Goal: Task Accomplishment & Management: Manage account settings

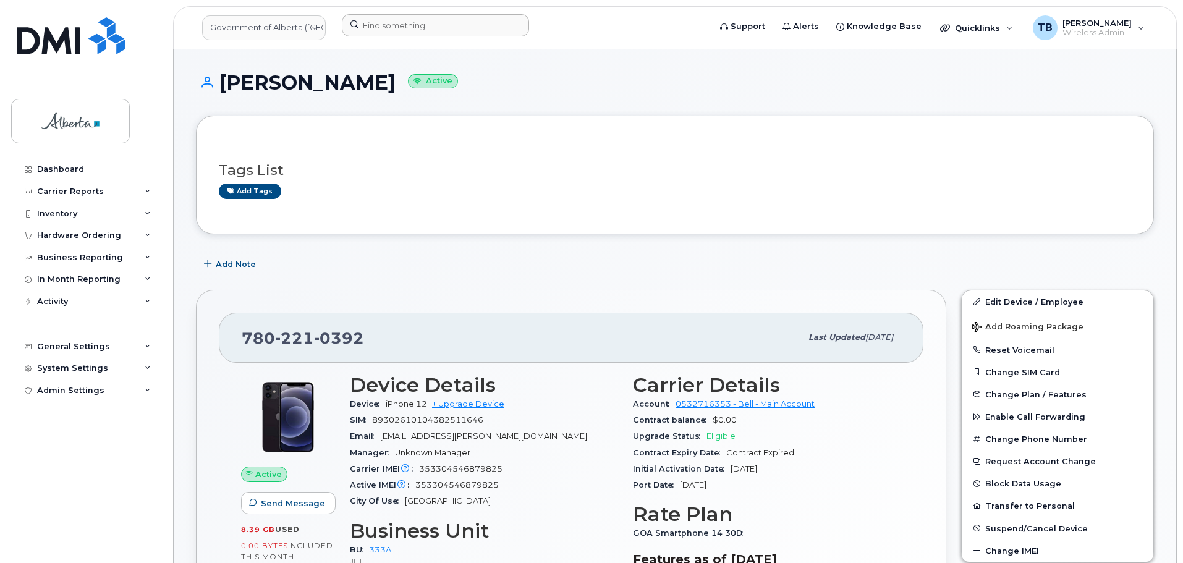
scroll to position [174, 0]
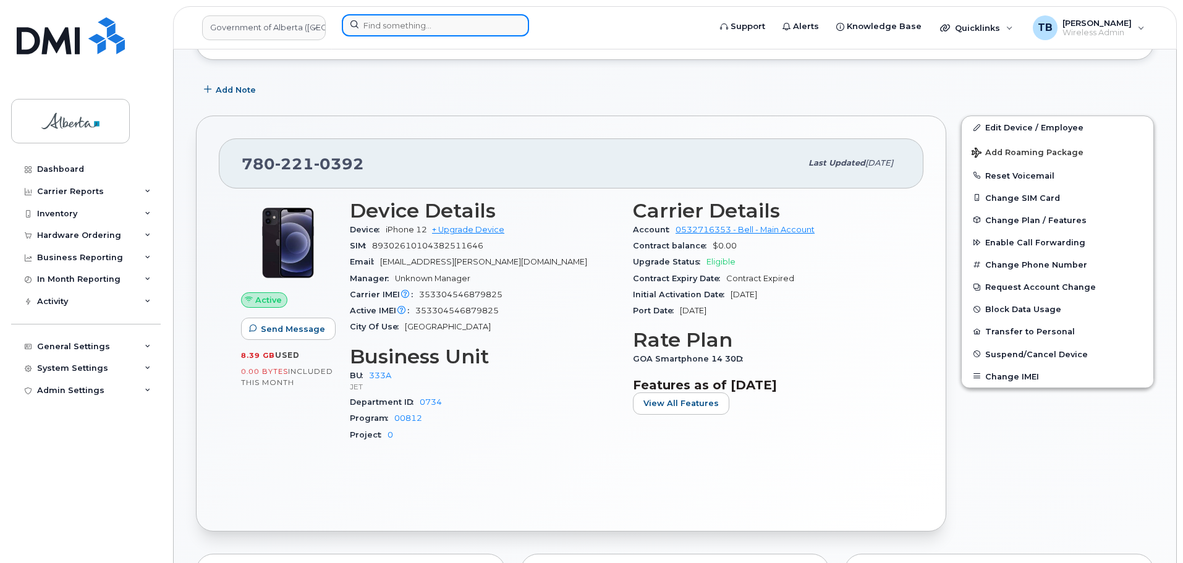
click at [373, 24] on input at bounding box center [435, 25] width 187 height 22
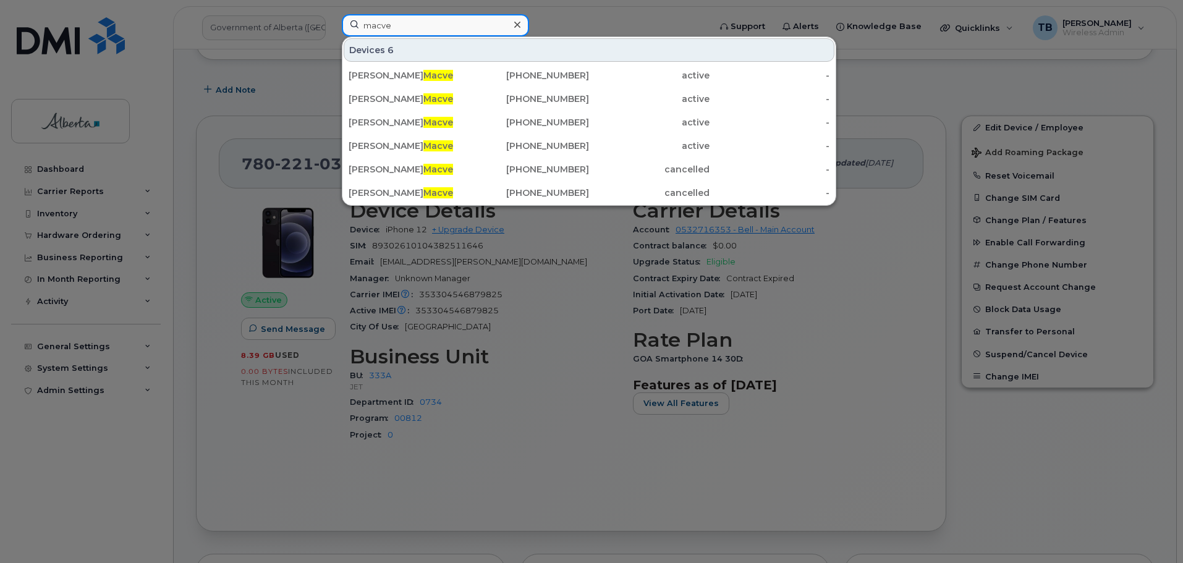
click at [405, 27] on input "macve" at bounding box center [435, 25] width 187 height 22
paste input "5875669491"
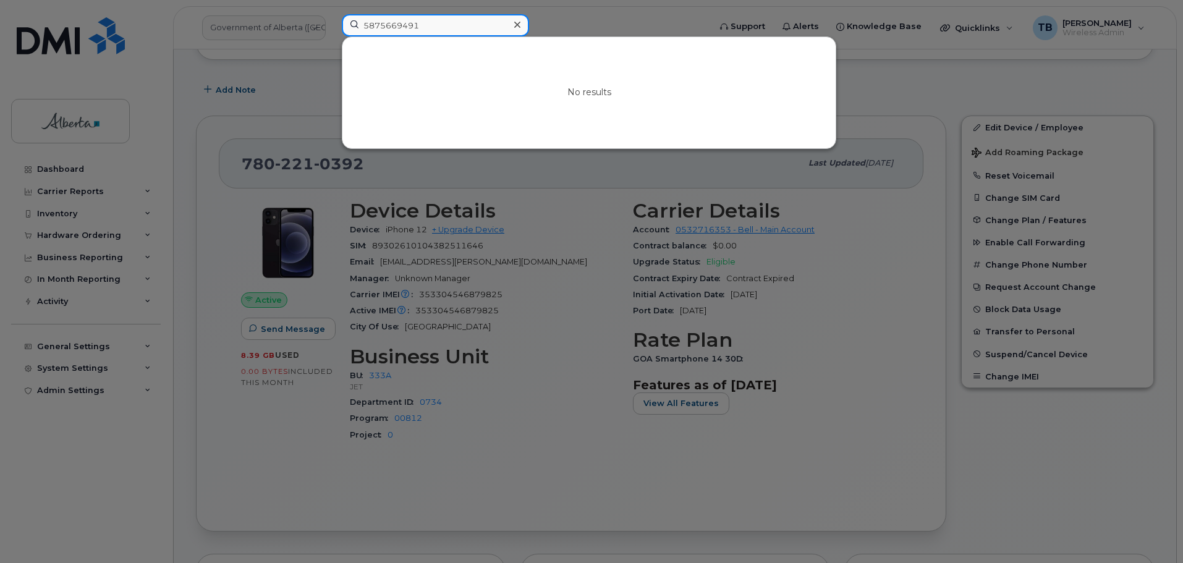
type input "5875669491"
click at [519, 22] on icon at bounding box center [517, 25] width 6 height 6
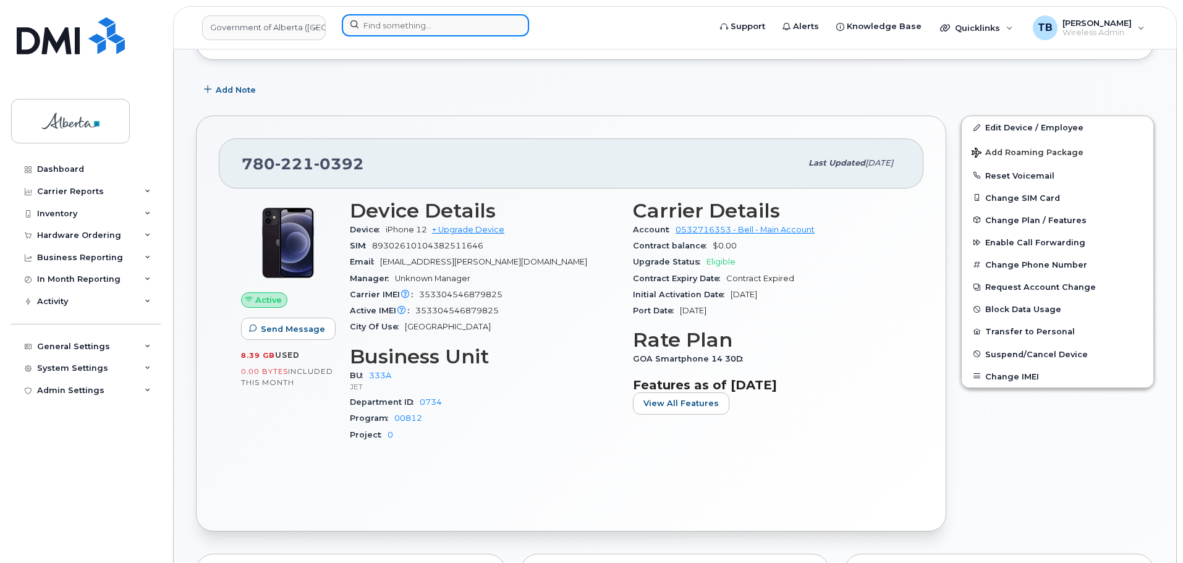
click at [380, 24] on input at bounding box center [435, 25] width 187 height 22
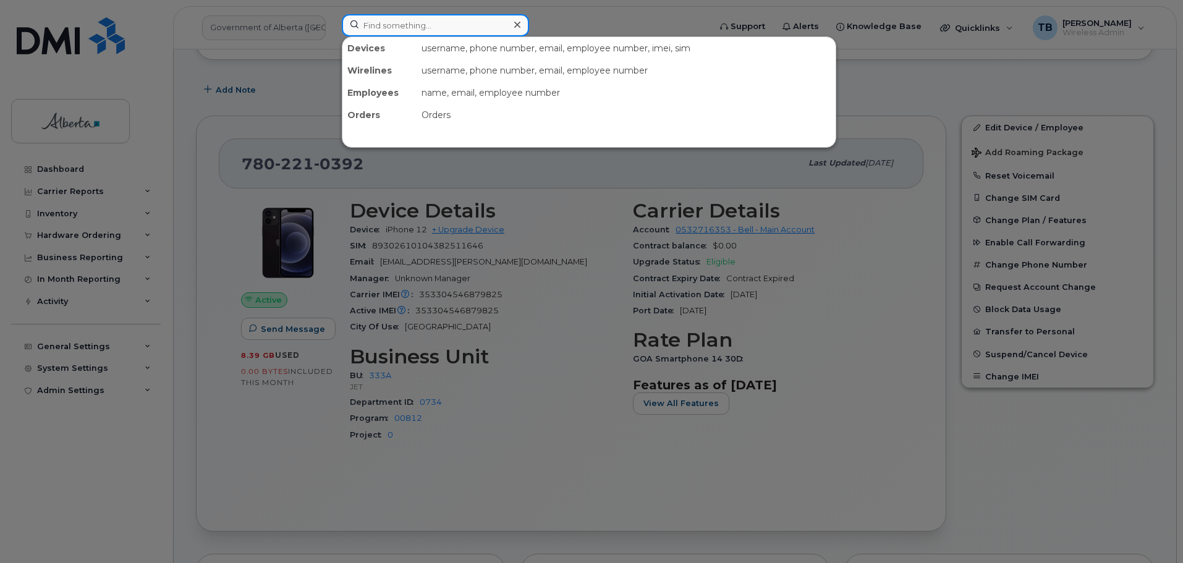
paste input "7805046876"
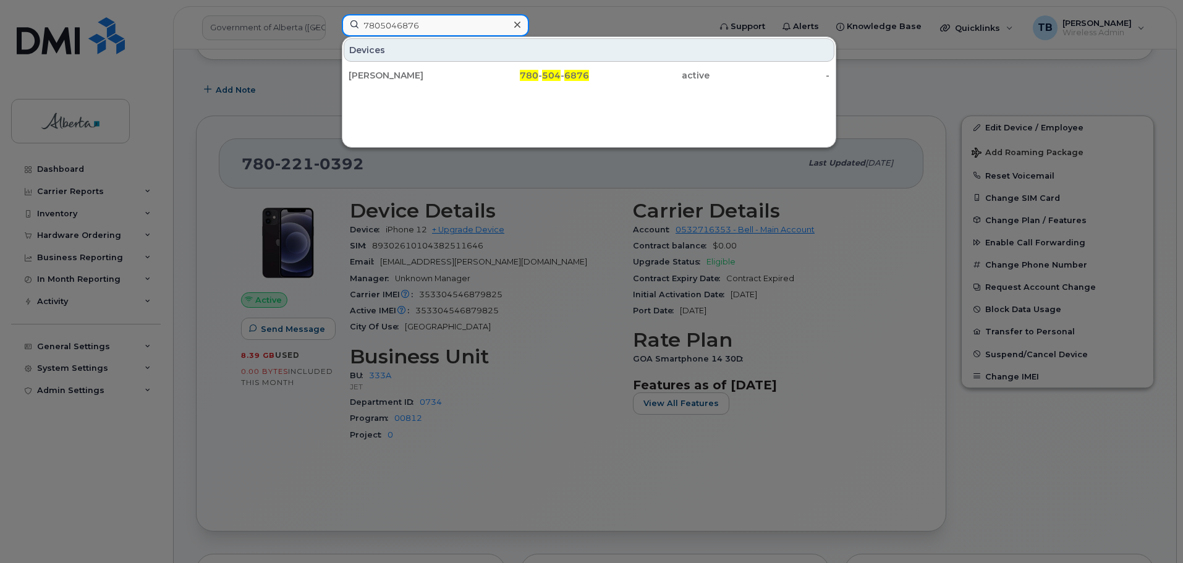
drag, startPoint x: 433, startPoint y: 23, endPoint x: 321, endPoint y: 28, distance: 112.6
click at [332, 28] on div "7805046876 Devices Karen Richards 780 - 504 - 6876 active -" at bounding box center [521, 27] width 379 height 27
paste input "4035973056"
type input "4035973056"
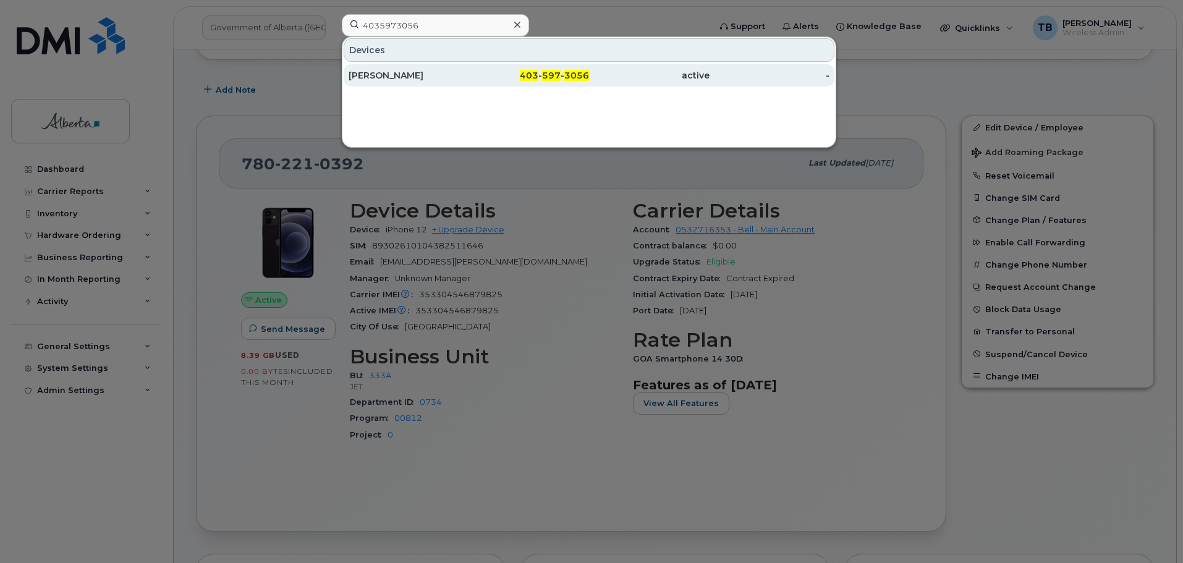
click at [384, 77] on div "Cheryl Jamieson" at bounding box center [409, 75] width 121 height 12
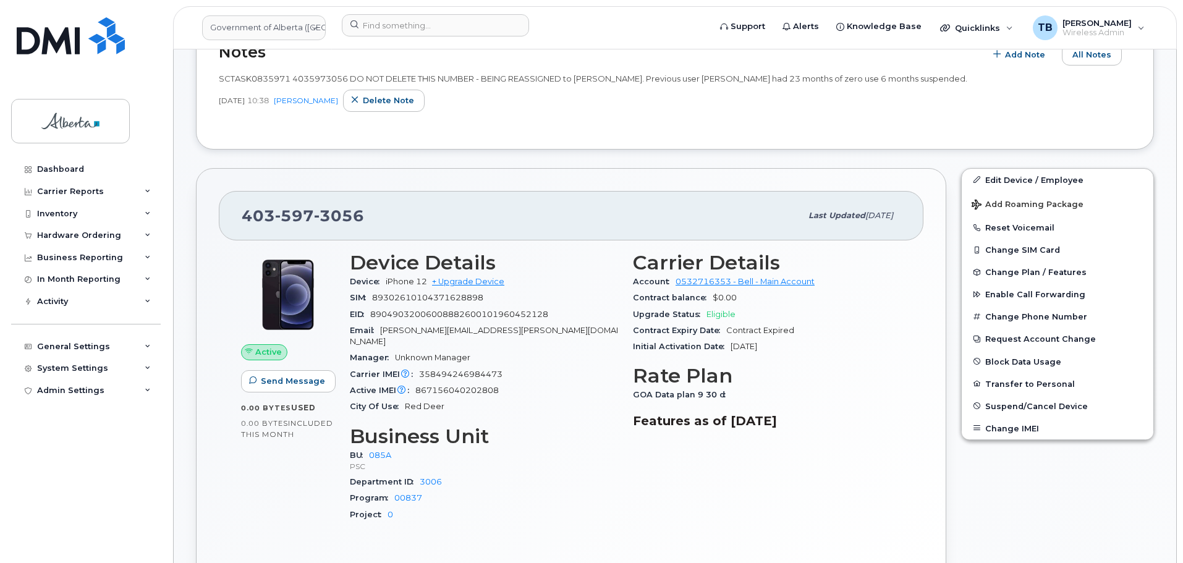
scroll to position [309, 0]
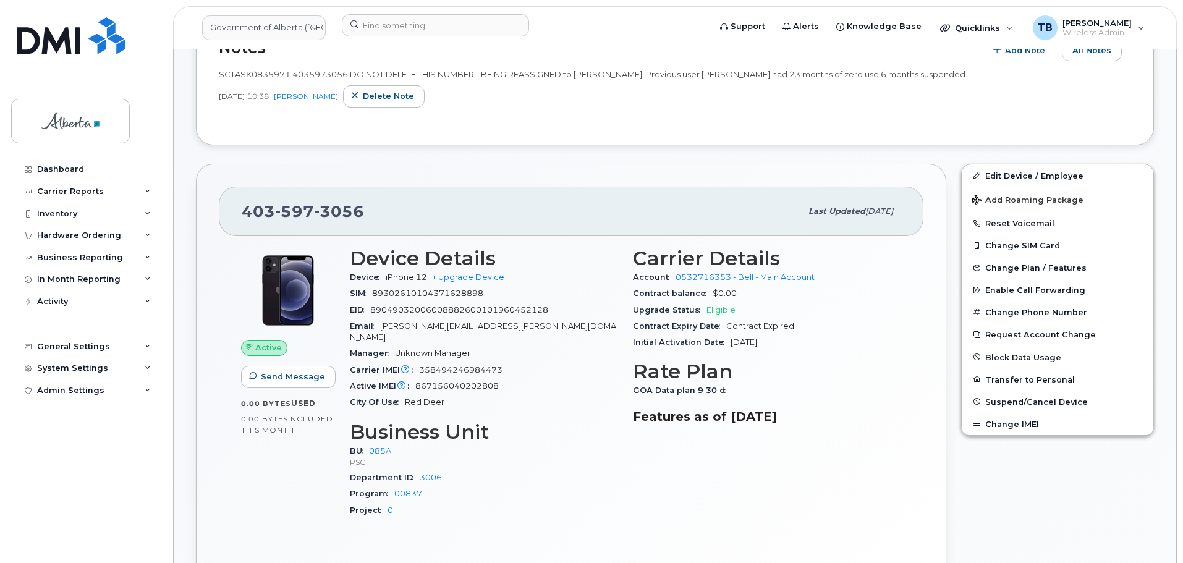
click at [454, 365] on span "358494246984473" at bounding box center [460, 369] width 83 height 9
copy span "358494246984473"
drag, startPoint x: 508, startPoint y: 295, endPoint x: 371, endPoint y: 293, distance: 136.6
click at [371, 293] on div "SIM 89302610104371628898" at bounding box center [484, 294] width 268 height 16
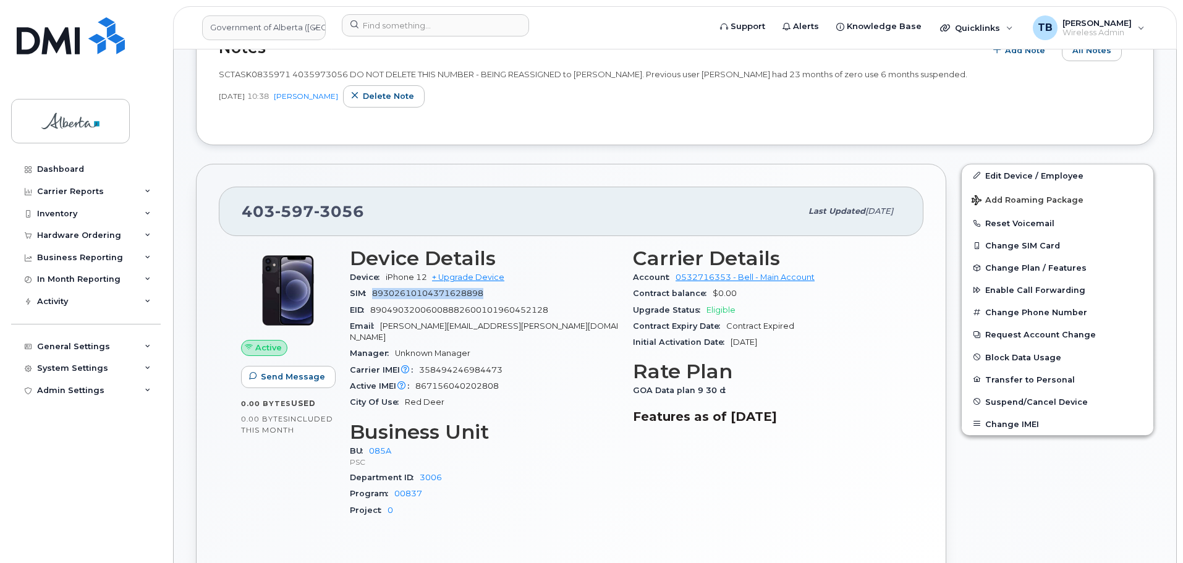
copy span "89302610104371628898"
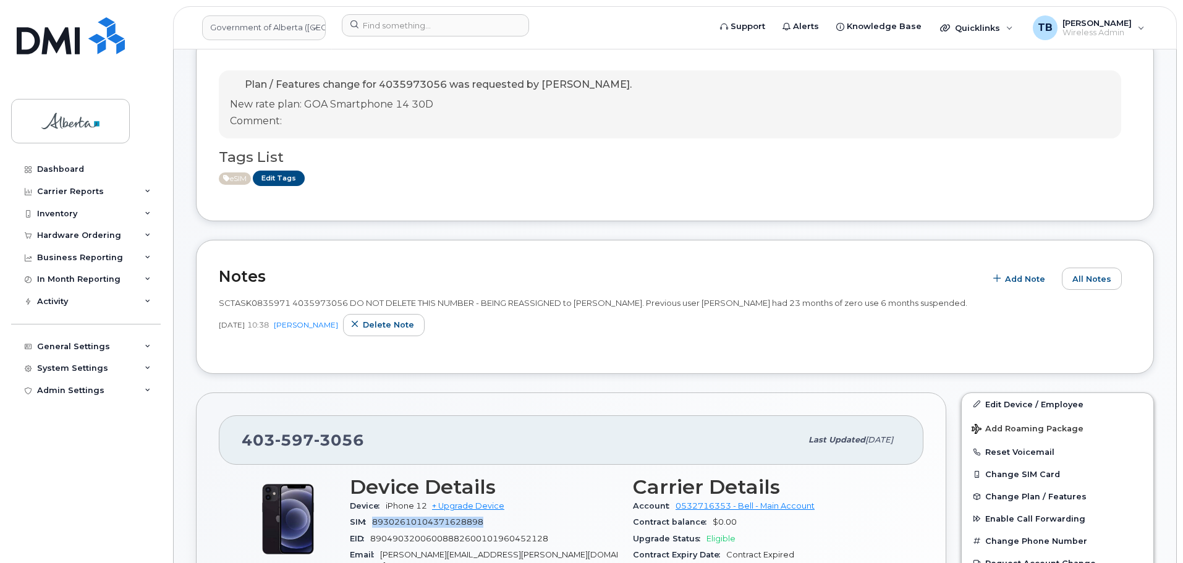
scroll to position [62, 0]
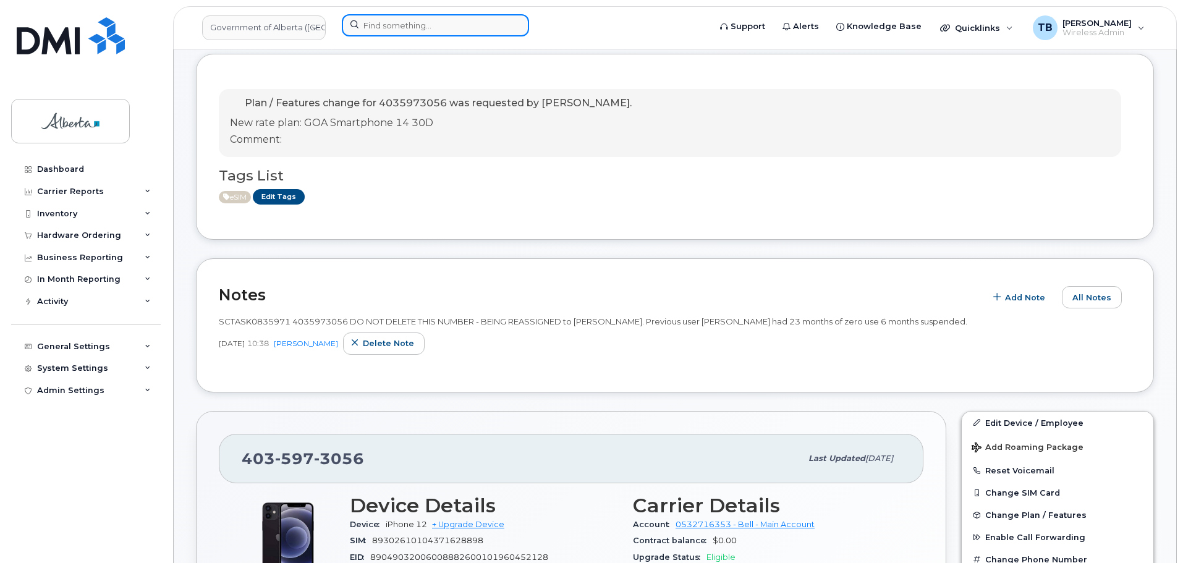
click at [381, 22] on input at bounding box center [435, 25] width 187 height 22
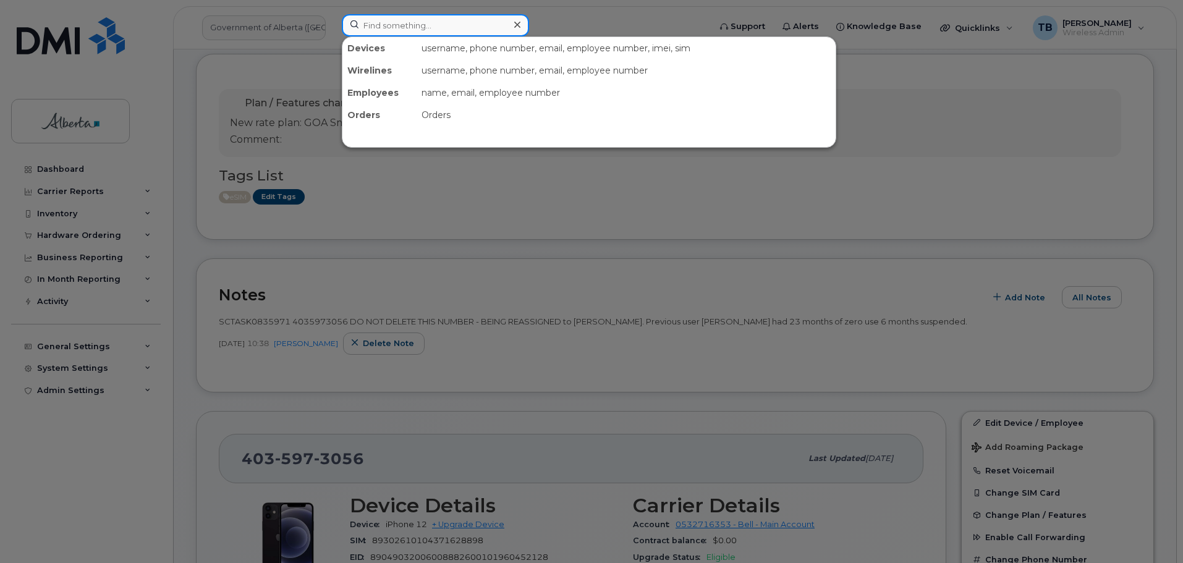
paste input "5873408219"
type input "5873408219"
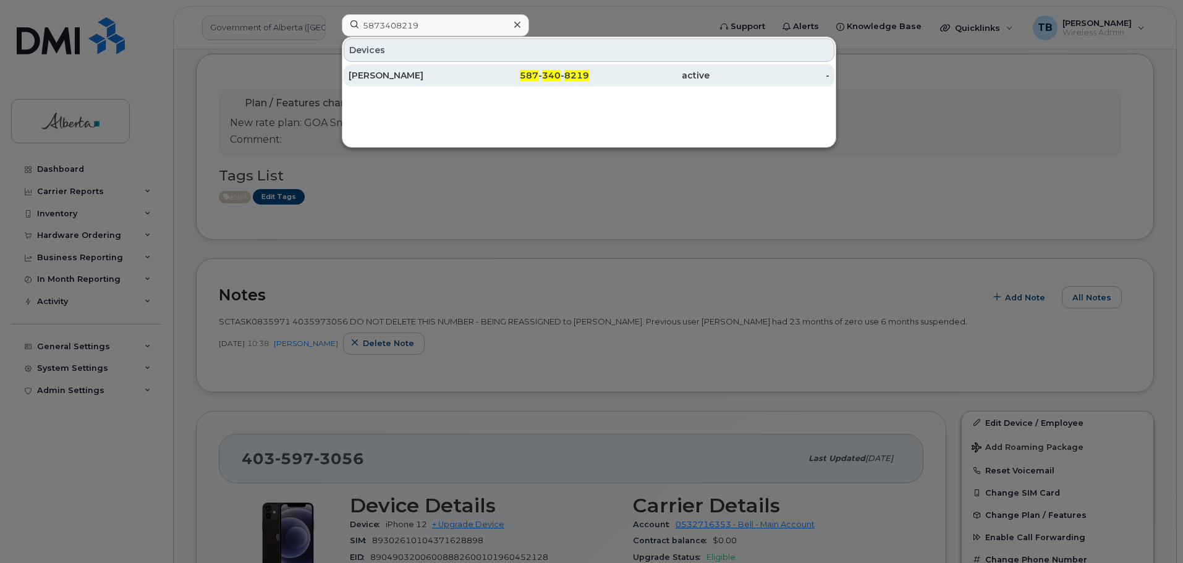
click at [386, 80] on div "[PERSON_NAME]" at bounding box center [409, 75] width 121 height 12
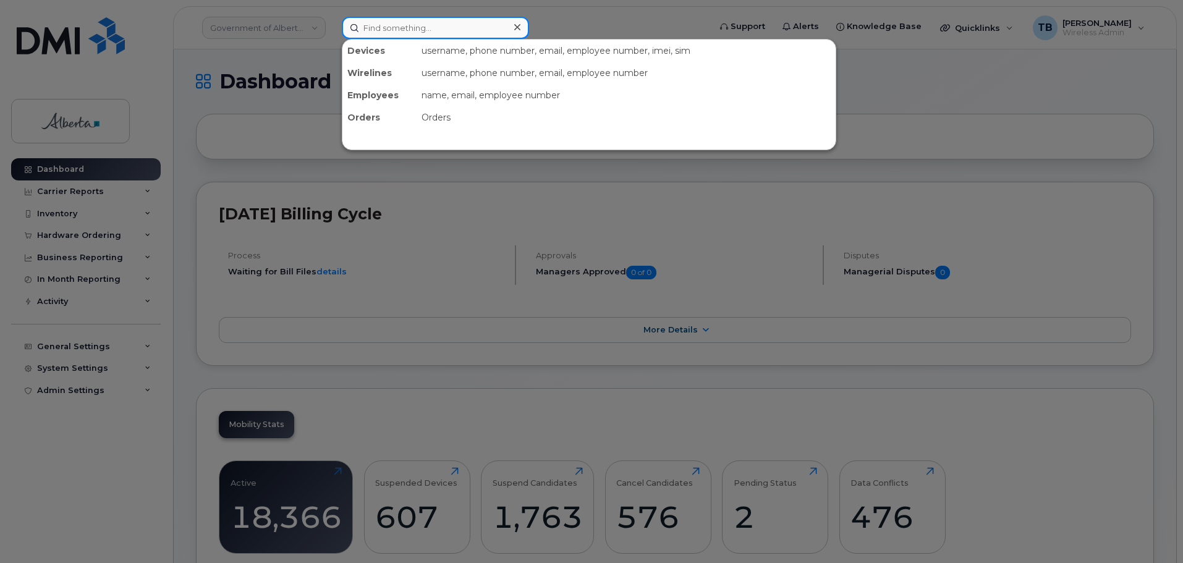
click at [409, 38] on input at bounding box center [435, 28] width 187 height 22
paste input "SCTASK0848265"
type input "SCTASK0848265"
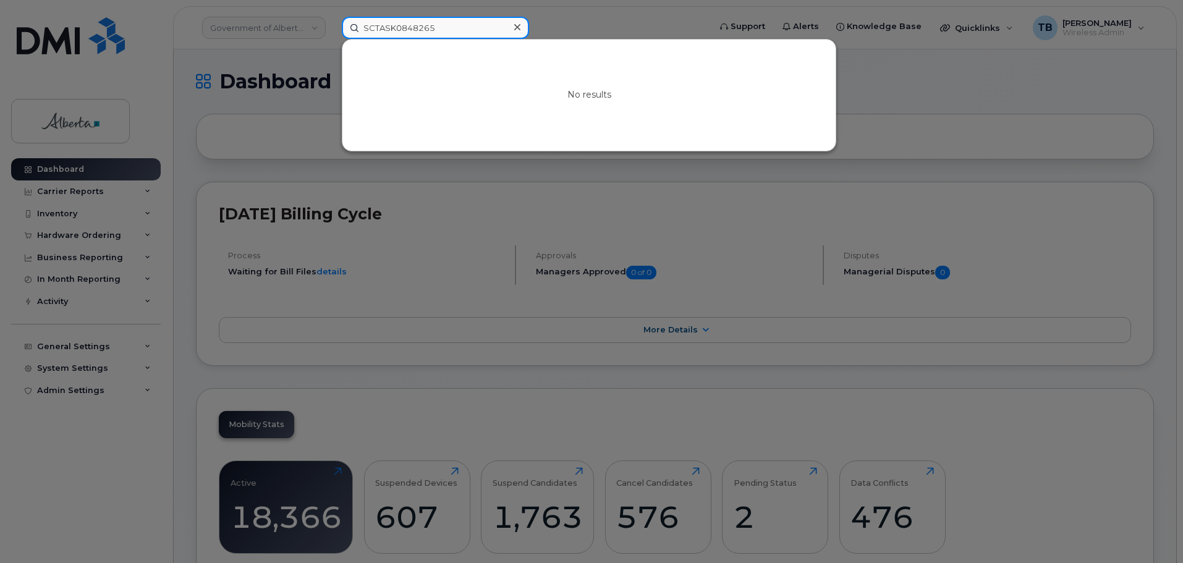
drag, startPoint x: 448, startPoint y: 28, endPoint x: 273, endPoint y: 31, distance: 174.9
click at [332, 28] on div "SCTASK0848265 No results" at bounding box center [521, 28] width 379 height 22
paste input "89302610104371628898"
type input "89302610104371628898"
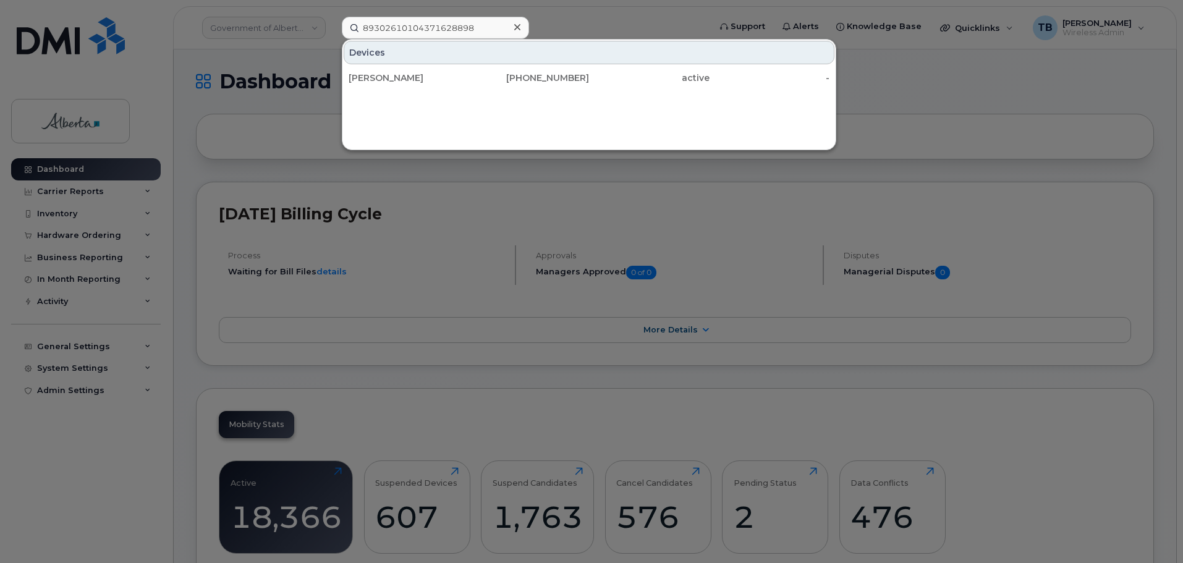
click at [517, 35] on div at bounding box center [517, 28] width 18 height 18
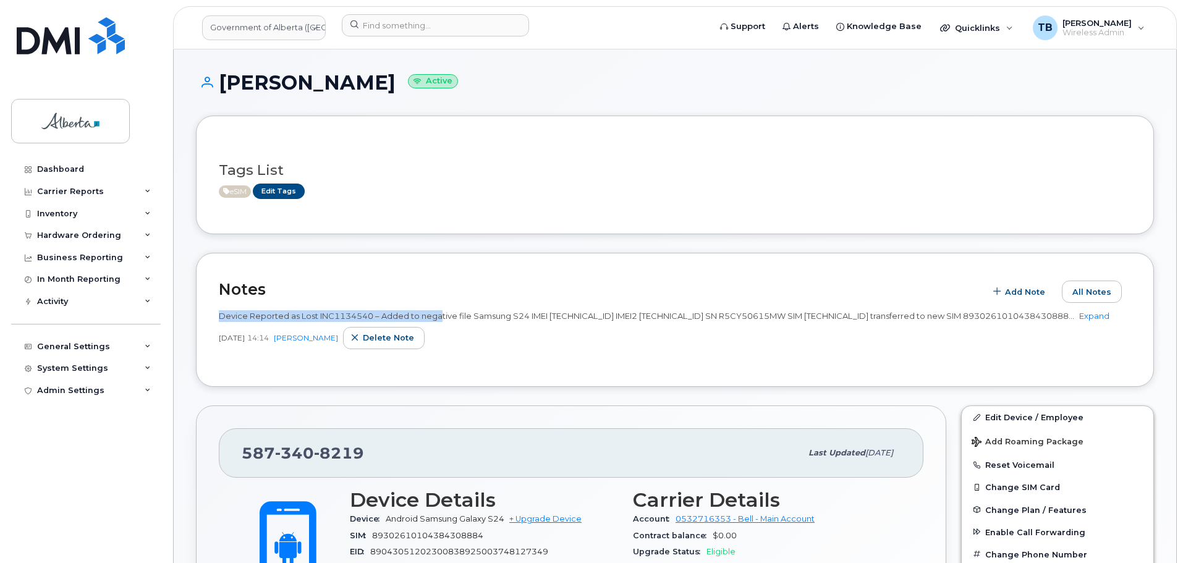
drag, startPoint x: 218, startPoint y: 315, endPoint x: 440, endPoint y: 300, distance: 222.4
click at [440, 300] on div "Notes Add Note All Notes Device Reported as Lost INC1134540 – Added to negative…" at bounding box center [675, 320] width 958 height 134
click at [1079, 321] on link "Expand" at bounding box center [1094, 316] width 30 height 10
drag, startPoint x: 218, startPoint y: 312, endPoint x: 436, endPoint y: 326, distance: 218.0
click at [436, 326] on div "Notes Add Note All Notes Device Reported as Lost INC1134540 – Added to negative…" at bounding box center [675, 320] width 958 height 134
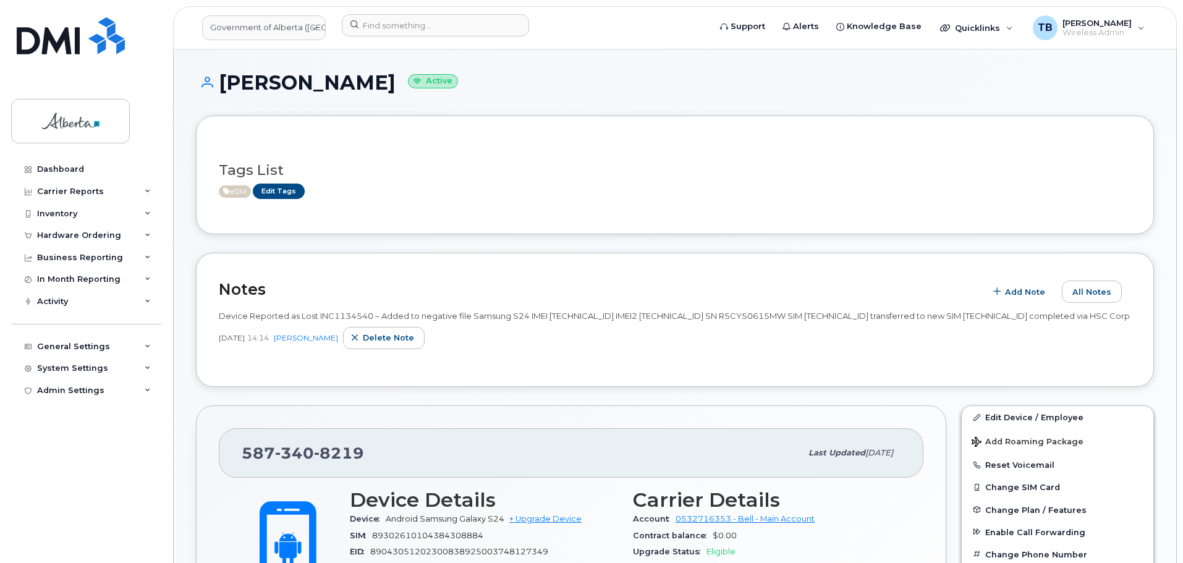
copy span "Device Reported as Lost INC1134540 – Added to negative file Samsung S24 IMEI 35…"
click at [530, 346] on div "Sep 05, 2025 14:14 Arunajith Daylath Delete note" at bounding box center [675, 338] width 912 height 22
click at [394, 36] on div at bounding box center [521, 27] width 379 height 27
click at [389, 30] on input at bounding box center [435, 25] width 187 height 22
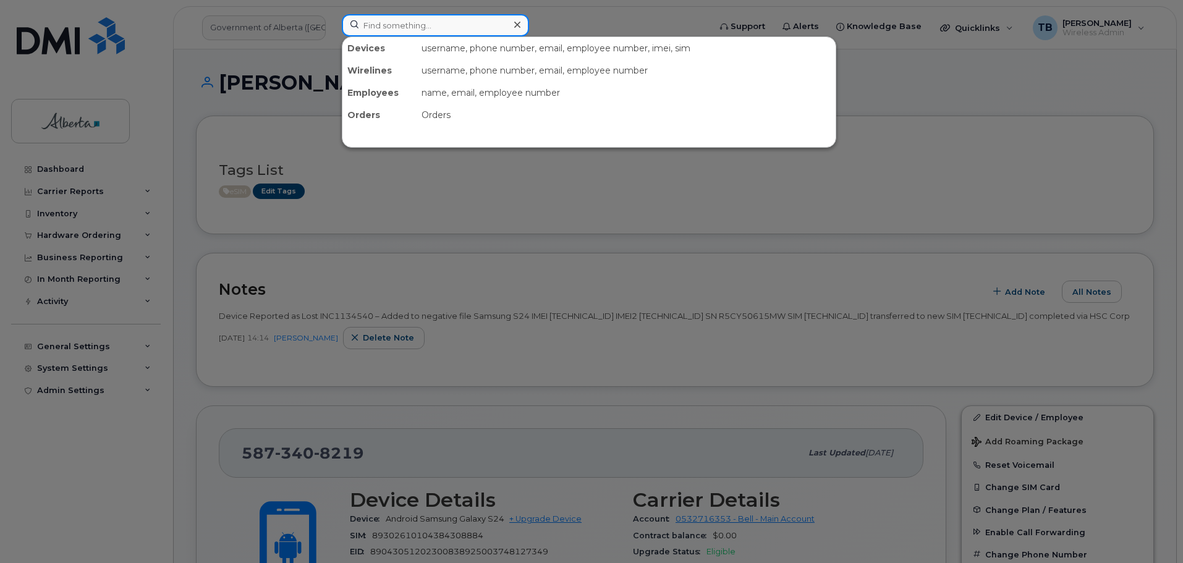
paste input "7809201280"
type input "7809201280"
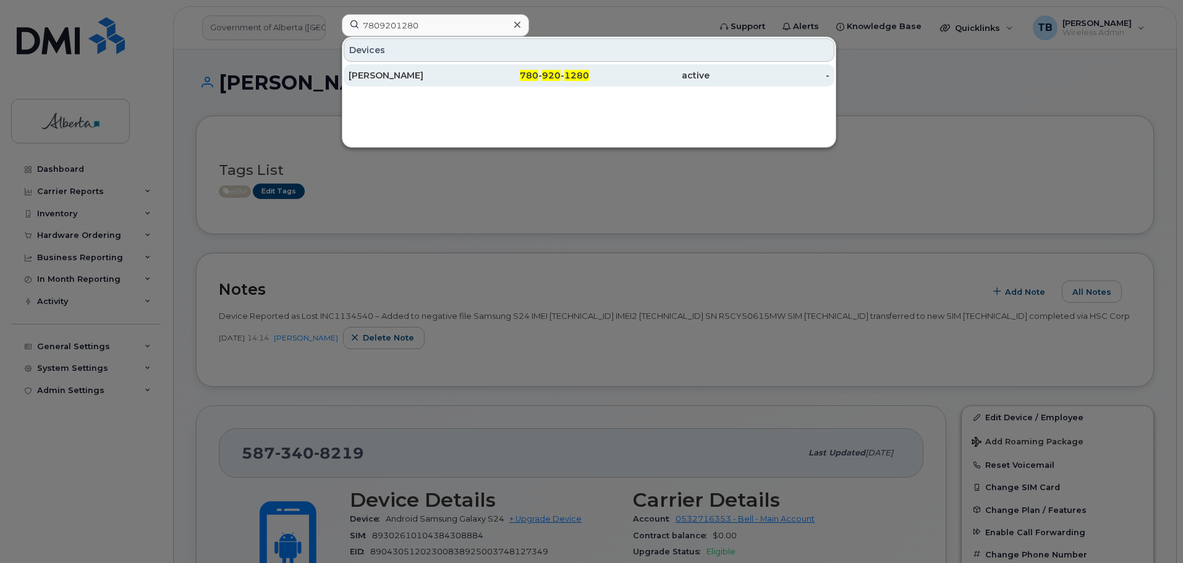
click at [381, 77] on div "Peter Heule" at bounding box center [409, 75] width 121 height 12
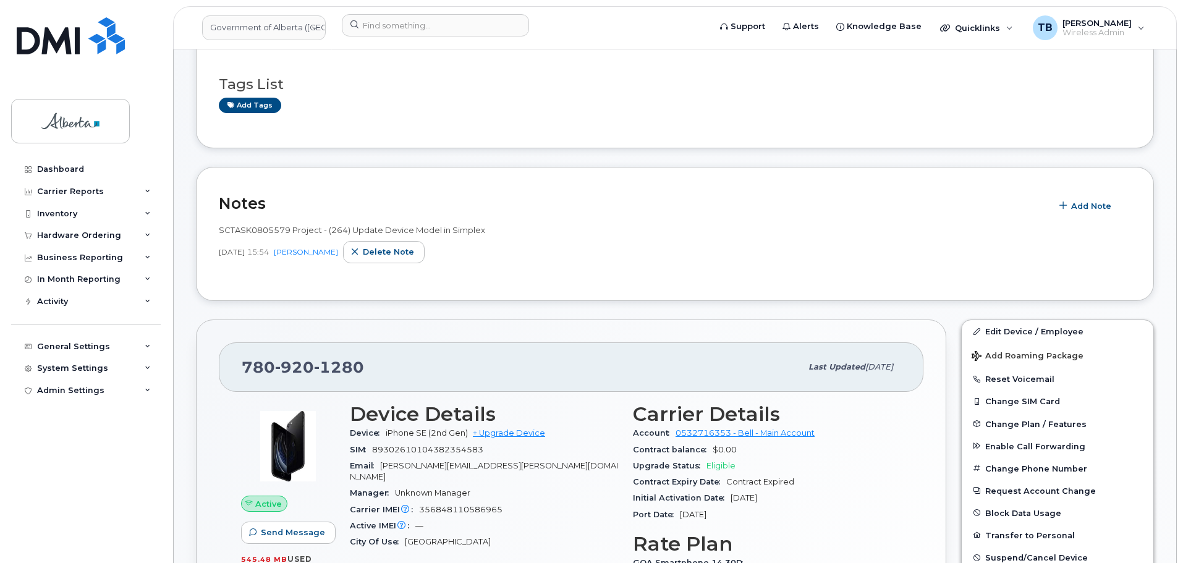
scroll to position [185, 0]
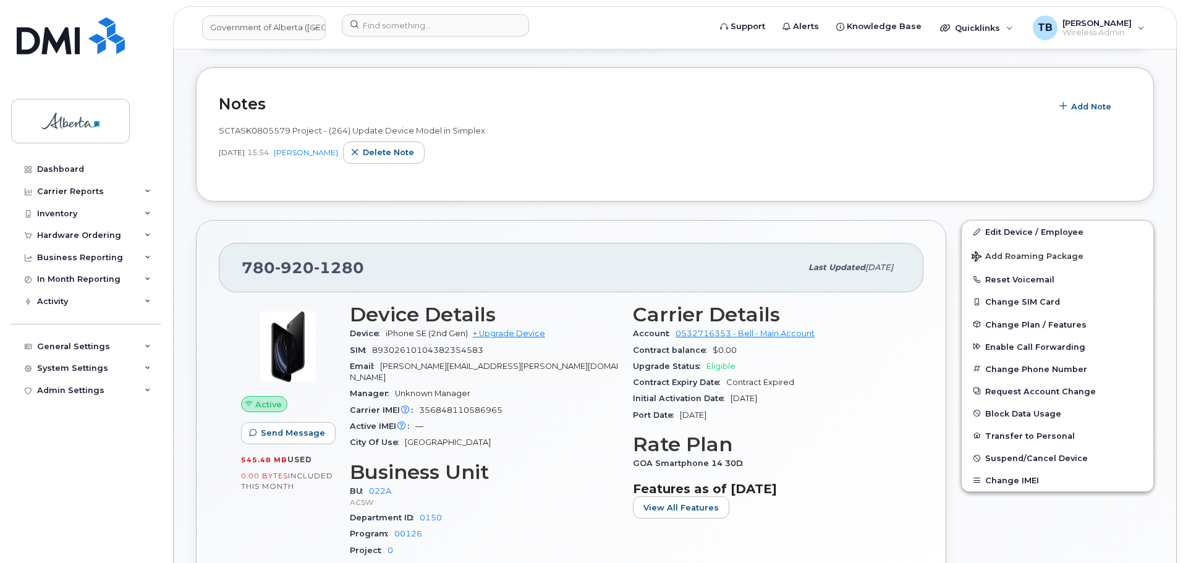
click at [477, 405] on span "356848110586965" at bounding box center [460, 409] width 83 height 9
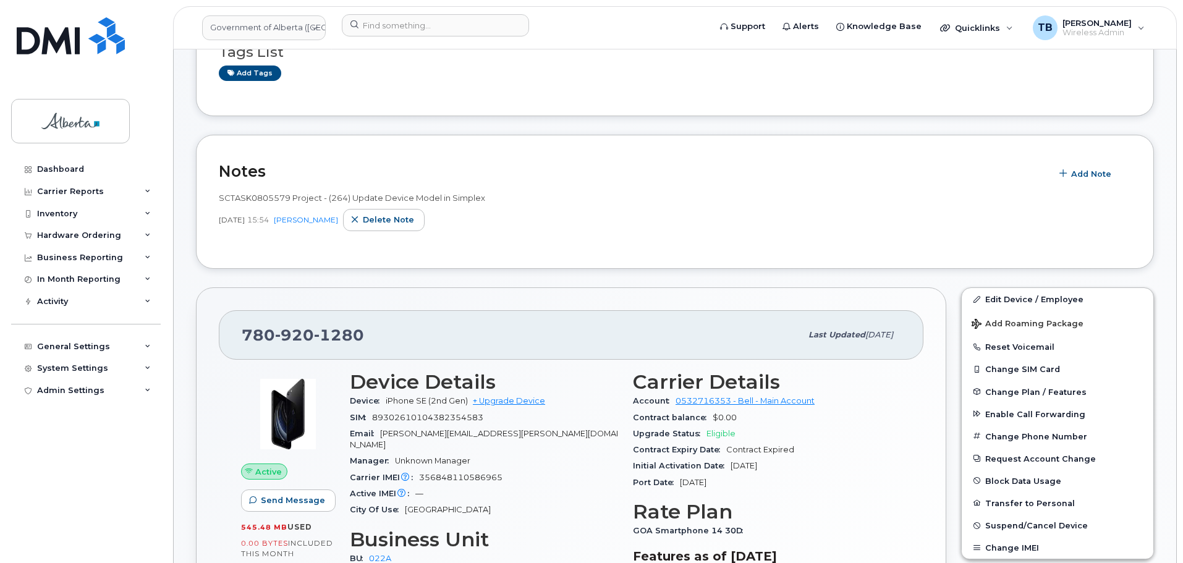
scroll to position [0, 0]
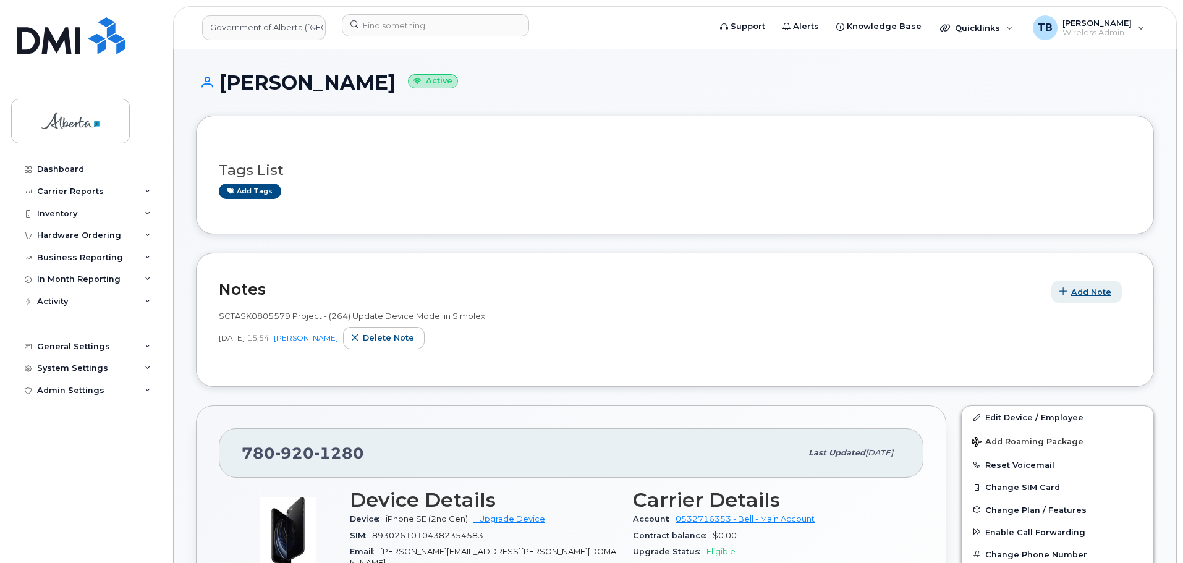
click at [1095, 296] on span "Add Note" at bounding box center [1091, 292] width 40 height 12
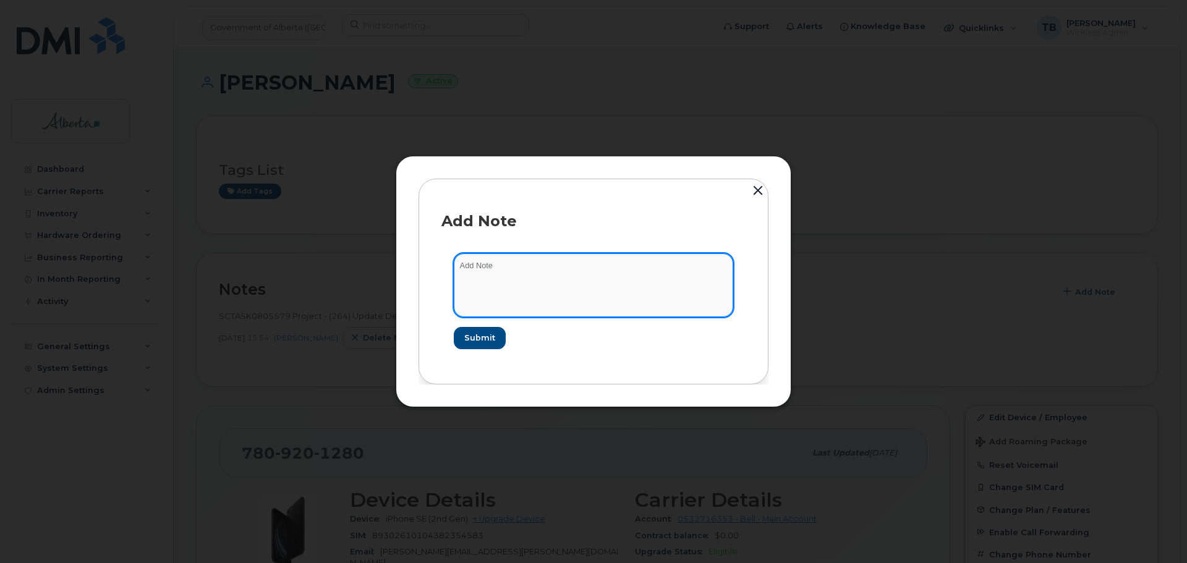
click at [536, 289] on textarea at bounding box center [593, 284] width 279 height 63
paste textarea "SCTASK0846662 Device Plan Reassign - (1)"
type textarea "SCTASK0846662 Device Plan Reassign - (1)"
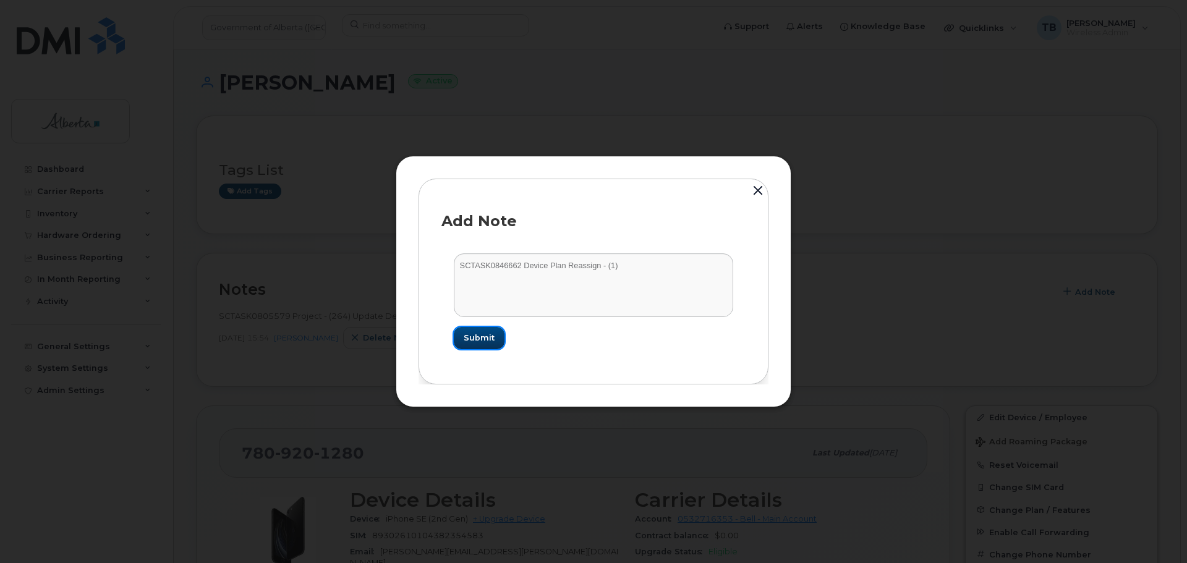
click at [492, 339] on span "Submit" at bounding box center [479, 338] width 31 height 12
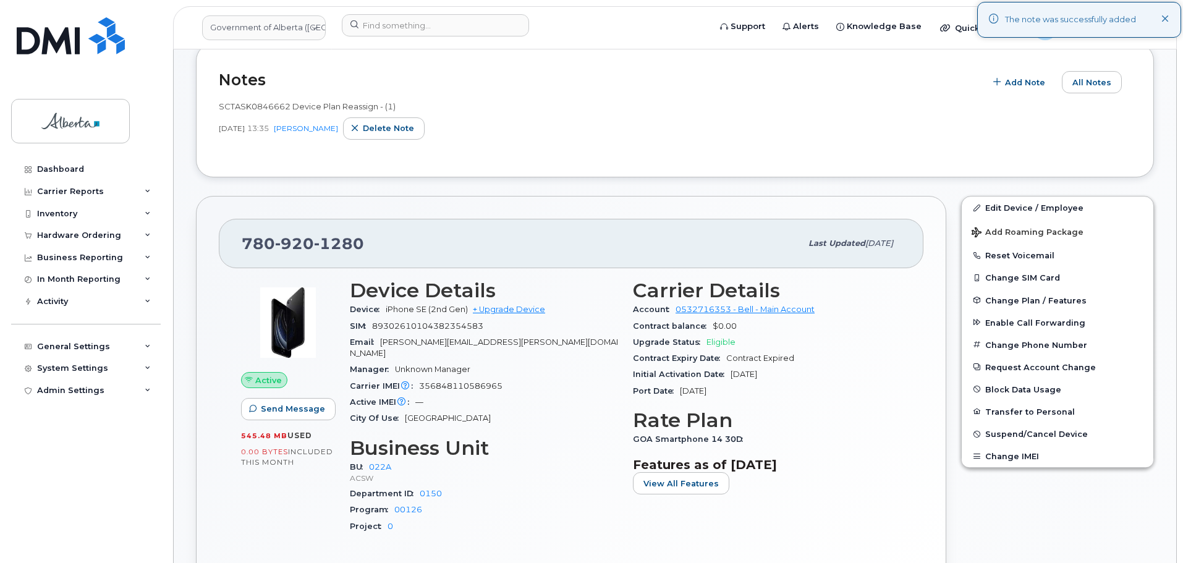
scroll to position [247, 0]
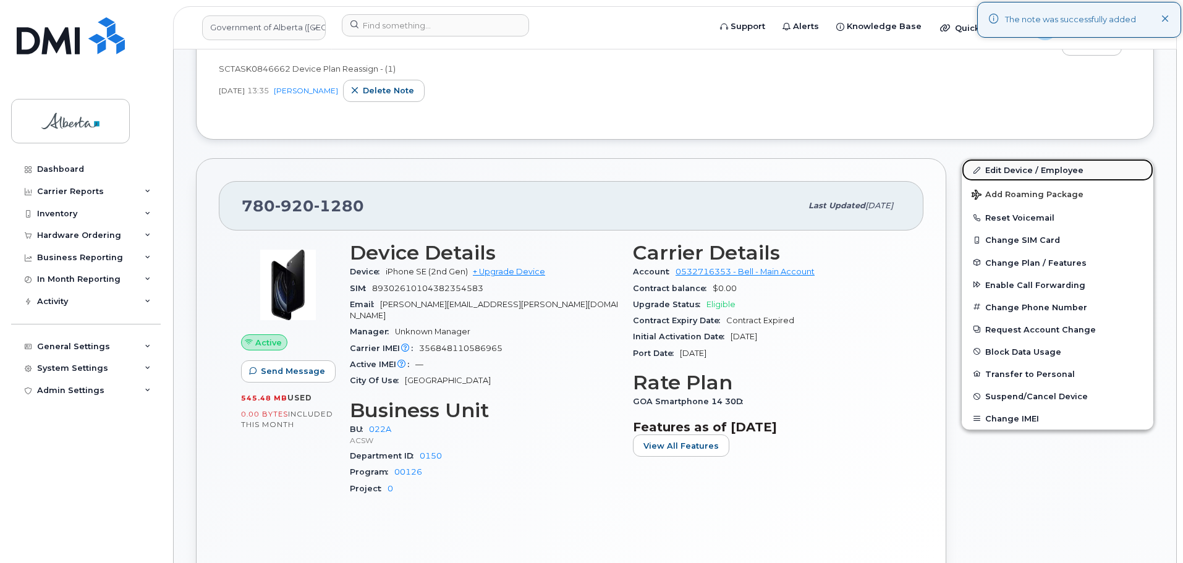
click at [996, 171] on link "Edit Device / Employee" at bounding box center [1058, 170] width 192 height 22
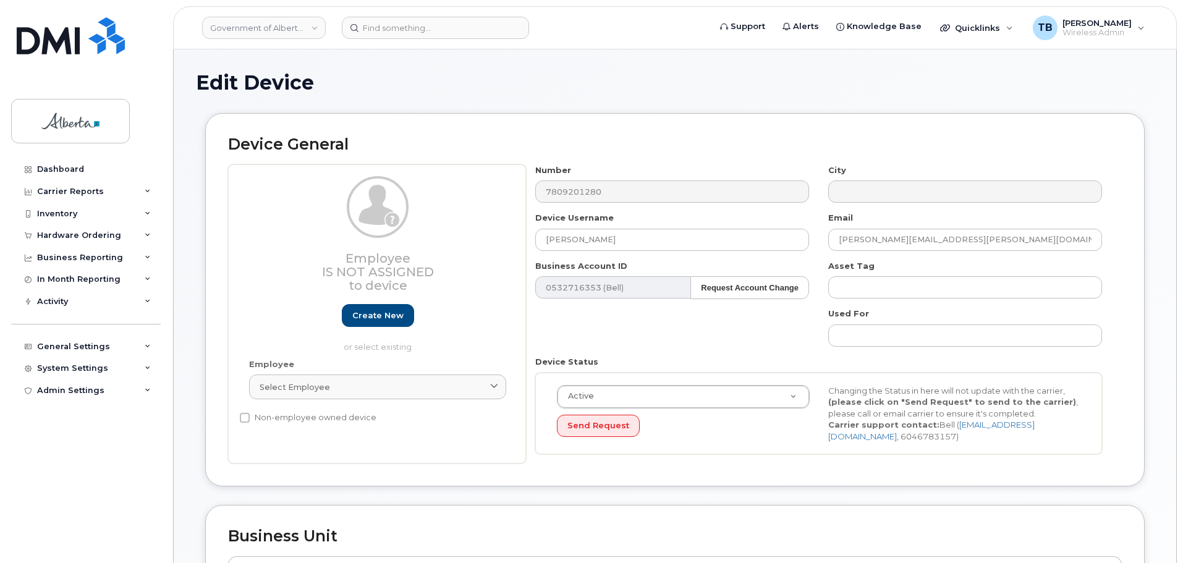
select select "4749739"
drag, startPoint x: 604, startPoint y: 239, endPoint x: 519, endPoint y: 239, distance: 85.9
click at [519, 239] on div "Employee Is not assigned to device Create new or select existing Employee Selec…" at bounding box center [675, 314] width 894 height 300
paste input "[PERSON_NAME]"
type input "[PERSON_NAME]"
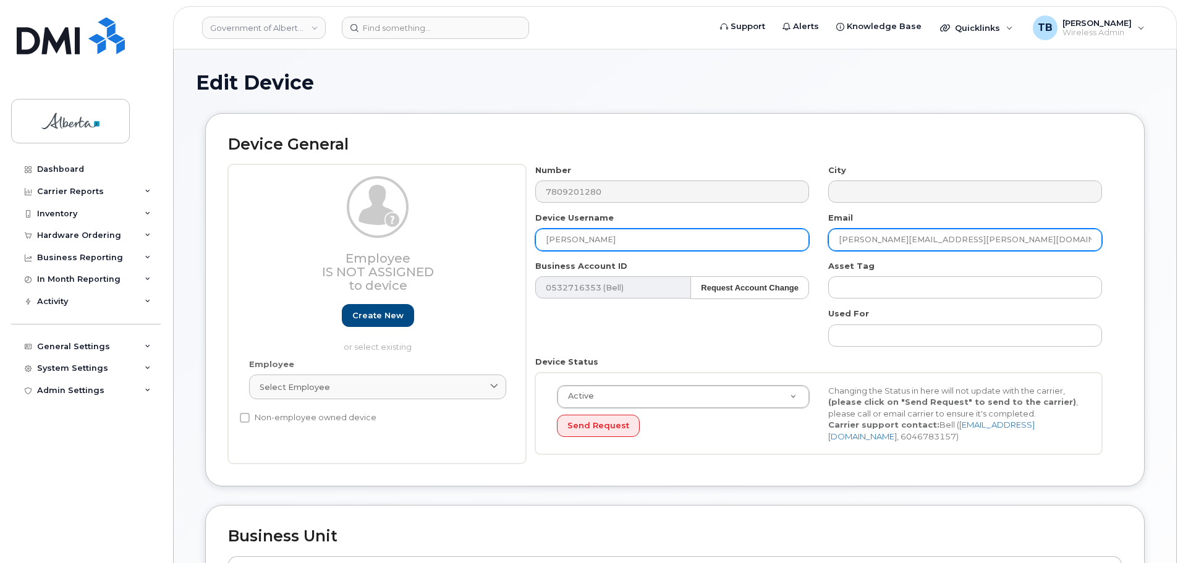
drag, startPoint x: 961, startPoint y: 233, endPoint x: 800, endPoint y: 234, distance: 161.3
click at [800, 234] on div "Number 7809201280 City Device Username Loki Snyman Email peter.heule@gov.ab.ca …" at bounding box center [819, 314] width 586 height 300
paste input "Louwrens.Snyman"
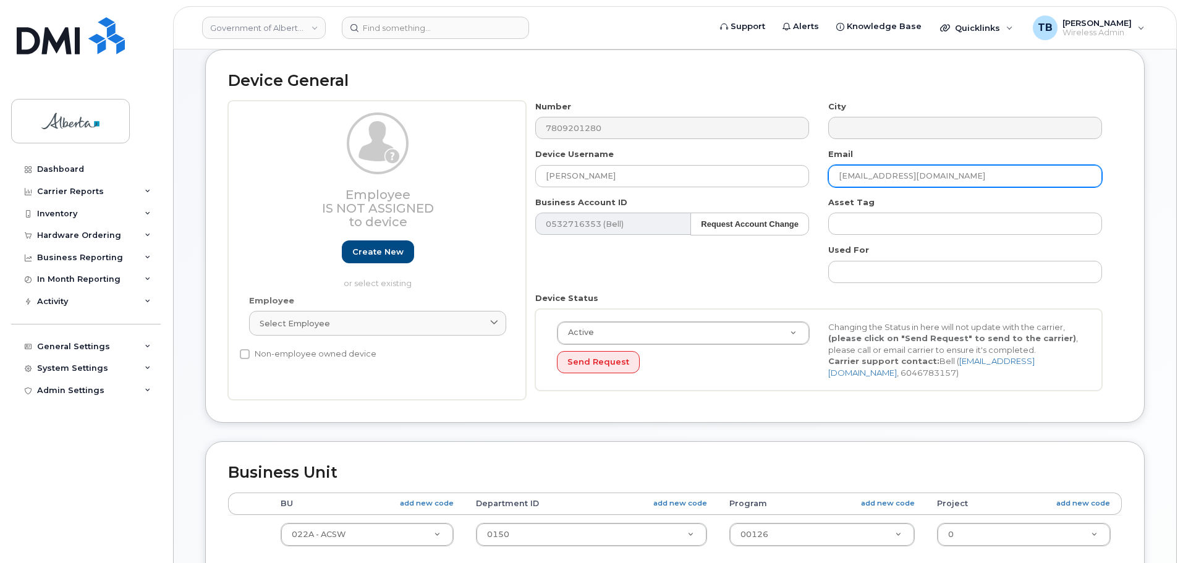
scroll to position [62, 0]
type input "Louwrens.Snyman@gov.ab.ca"
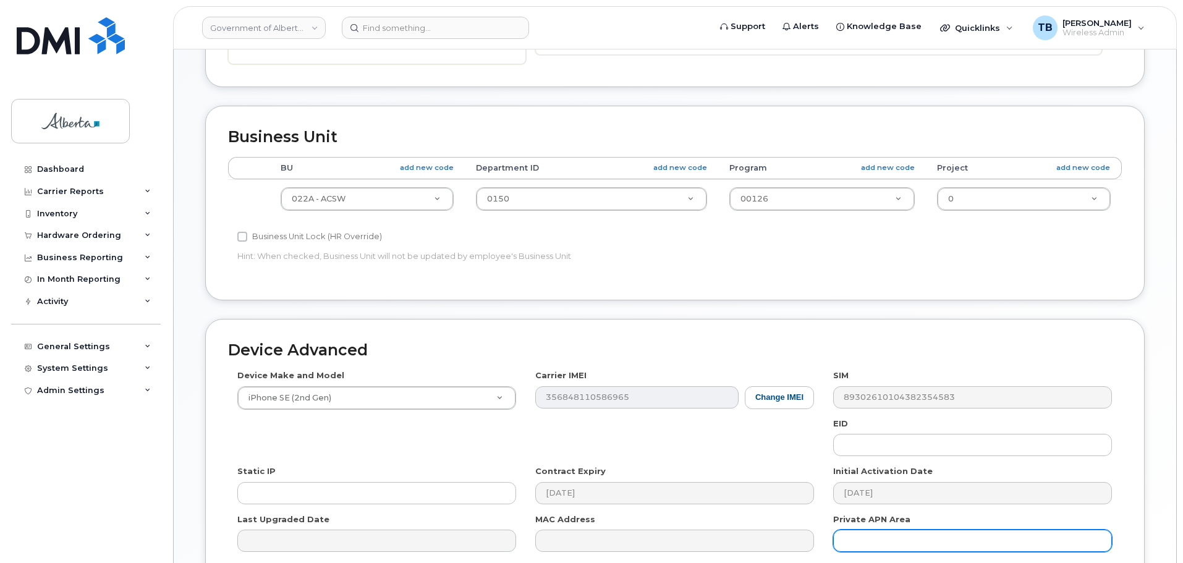
scroll to position [523, 0]
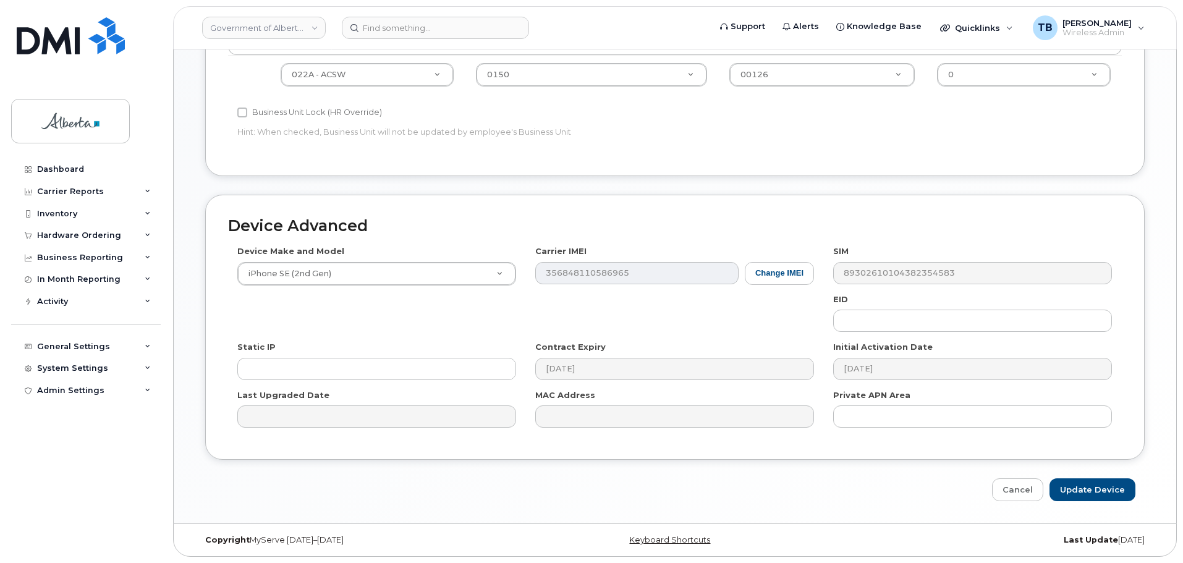
click at [1085, 504] on div "Edit Device Device General Employee Is not assigned to device Create new or sel…" at bounding box center [675, 25] width 1002 height 998
click at [1083, 492] on input "Update Device" at bounding box center [1092, 489] width 86 height 23
type input "Saving..."
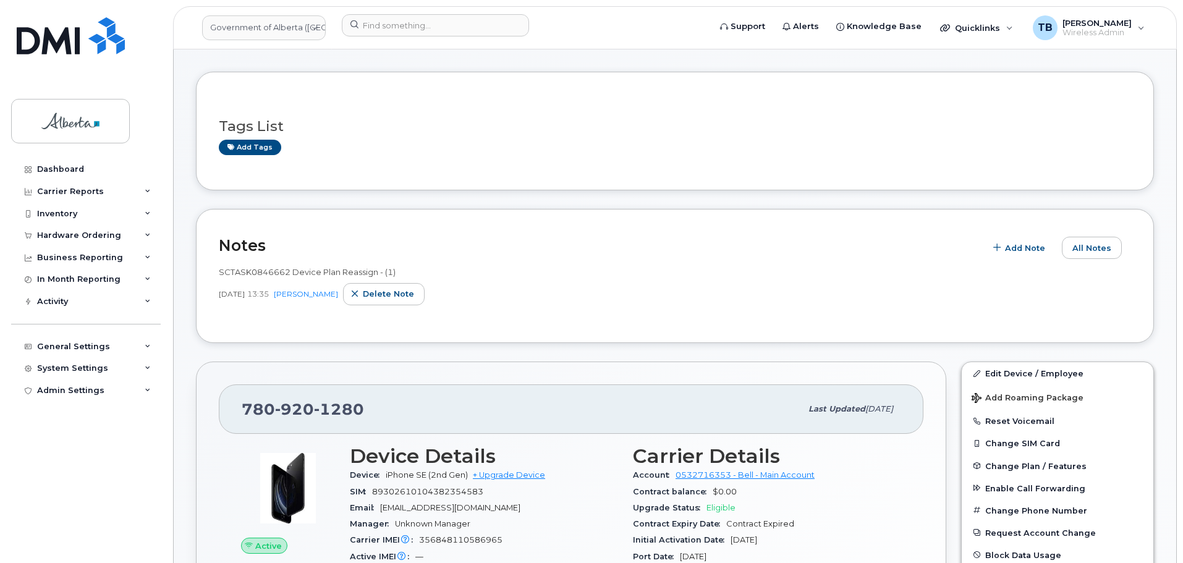
scroll to position [185, 0]
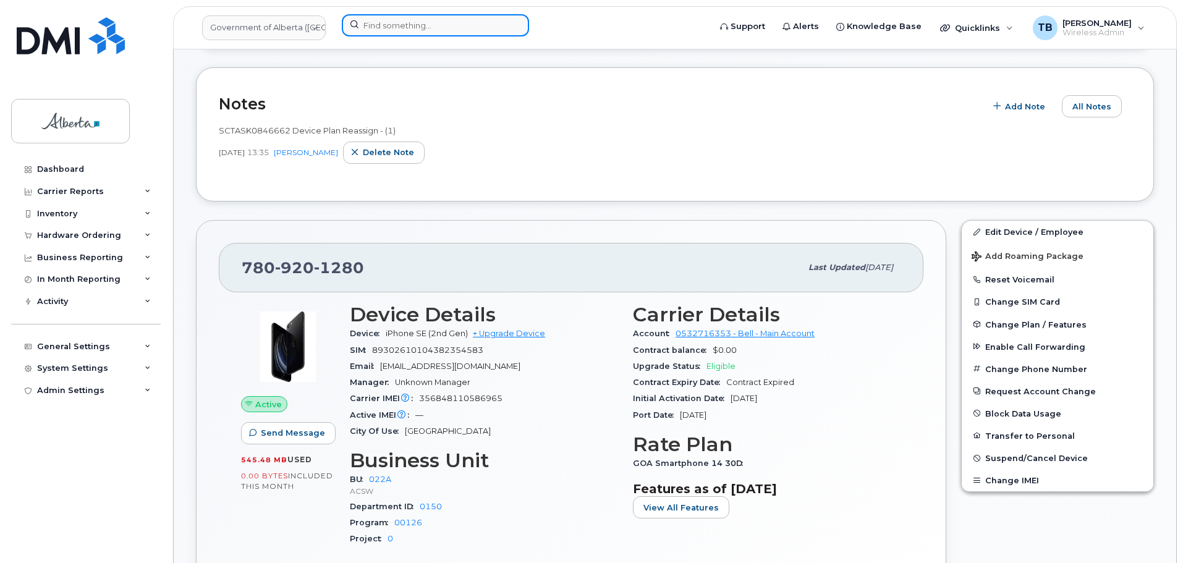
click at [410, 30] on input at bounding box center [435, 25] width 187 height 22
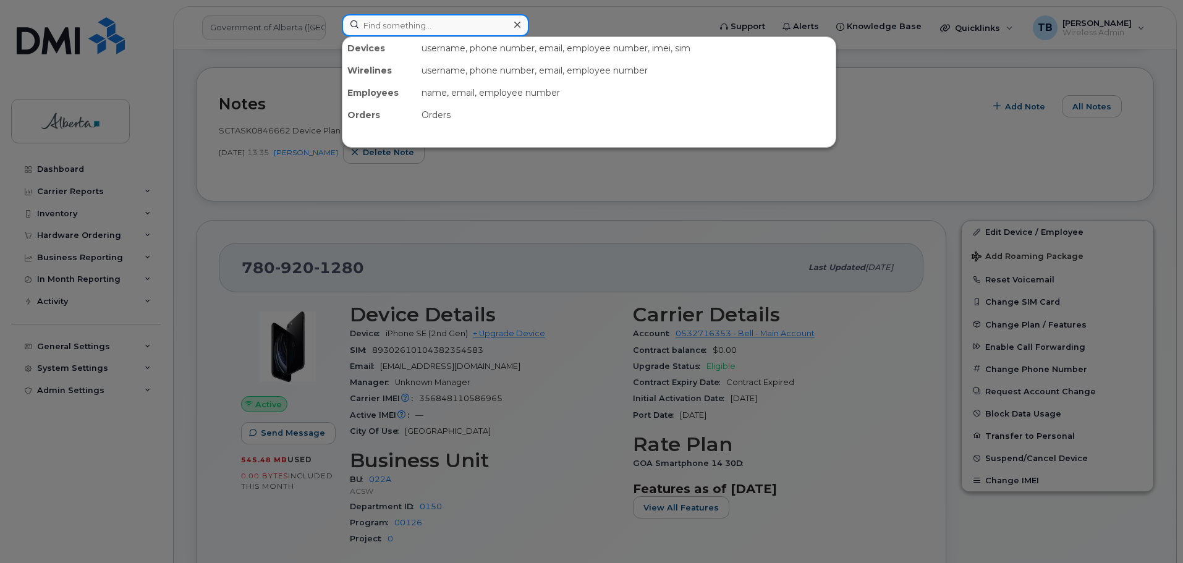
paste input "7809019866"
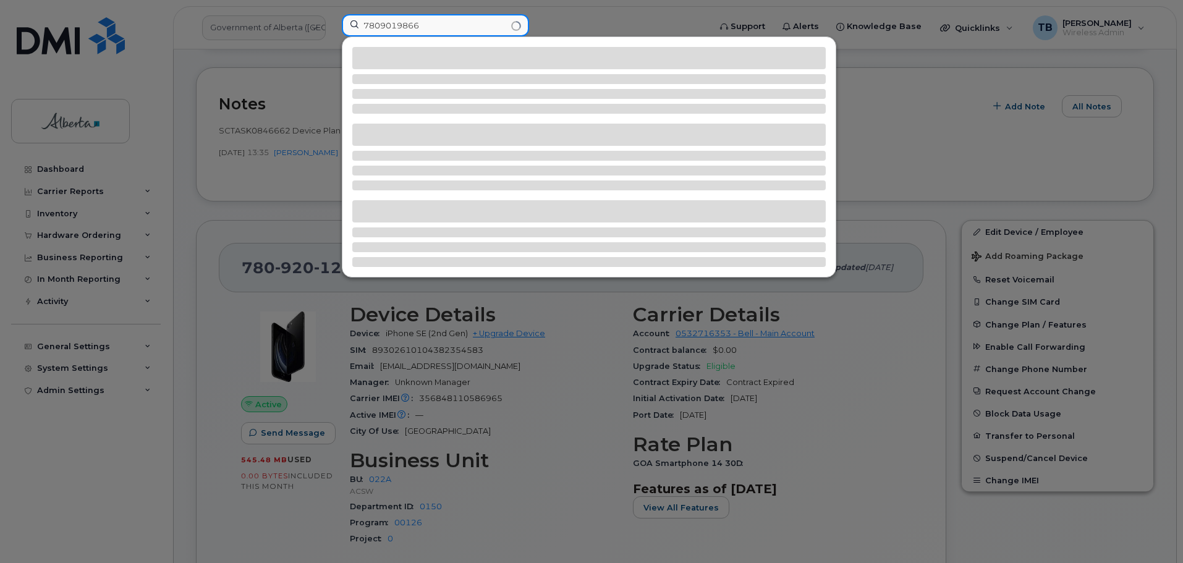
type input "7809019866"
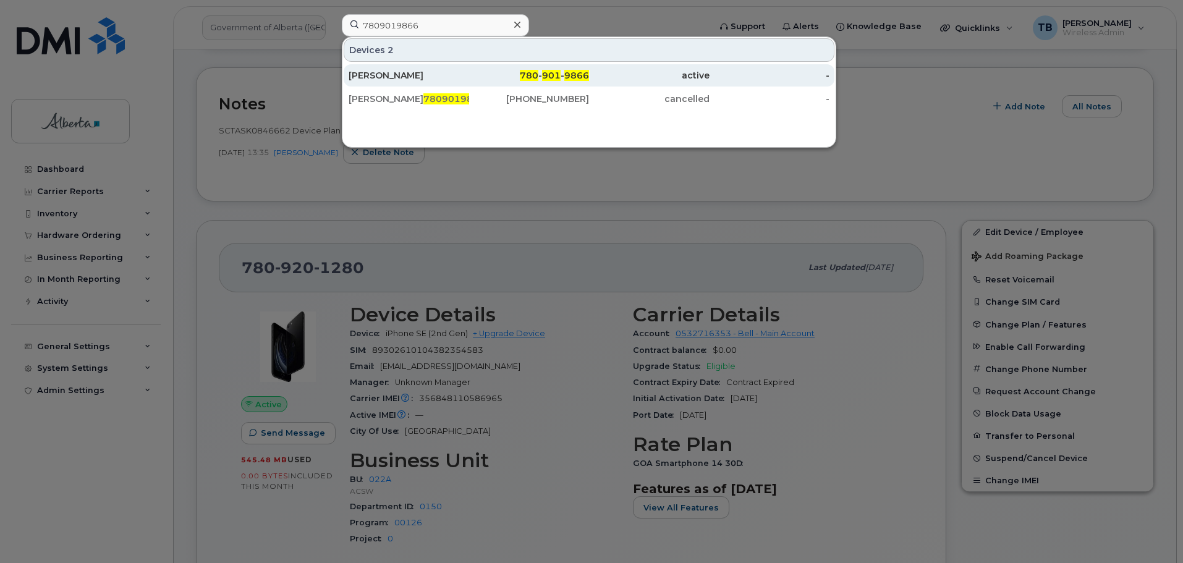
click at [396, 80] on div "[PERSON_NAME]" at bounding box center [409, 75] width 121 height 12
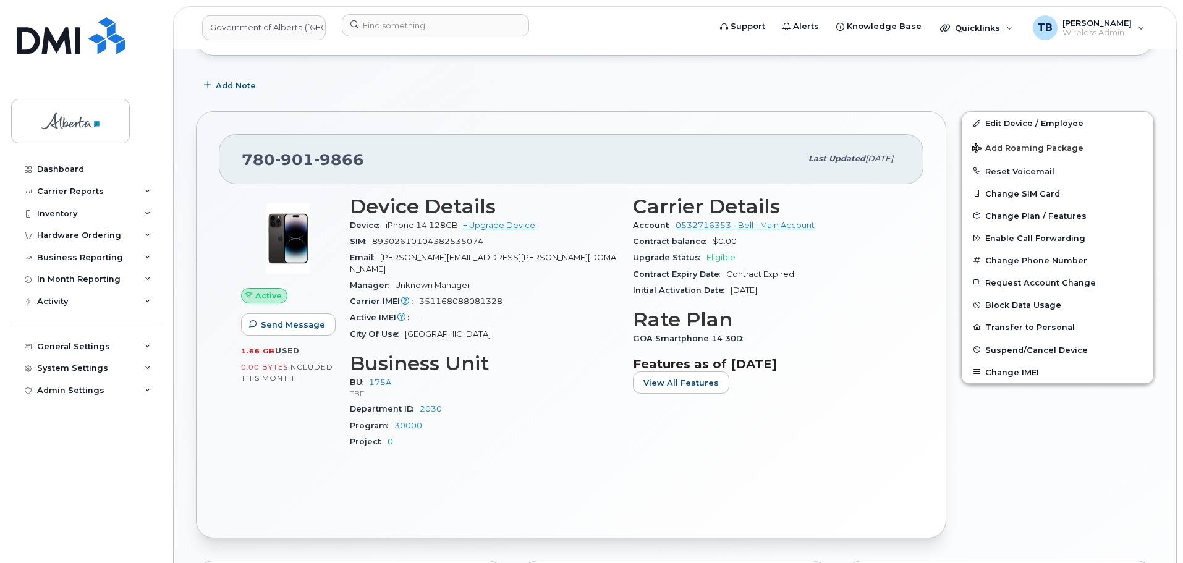
scroll to position [185, 0]
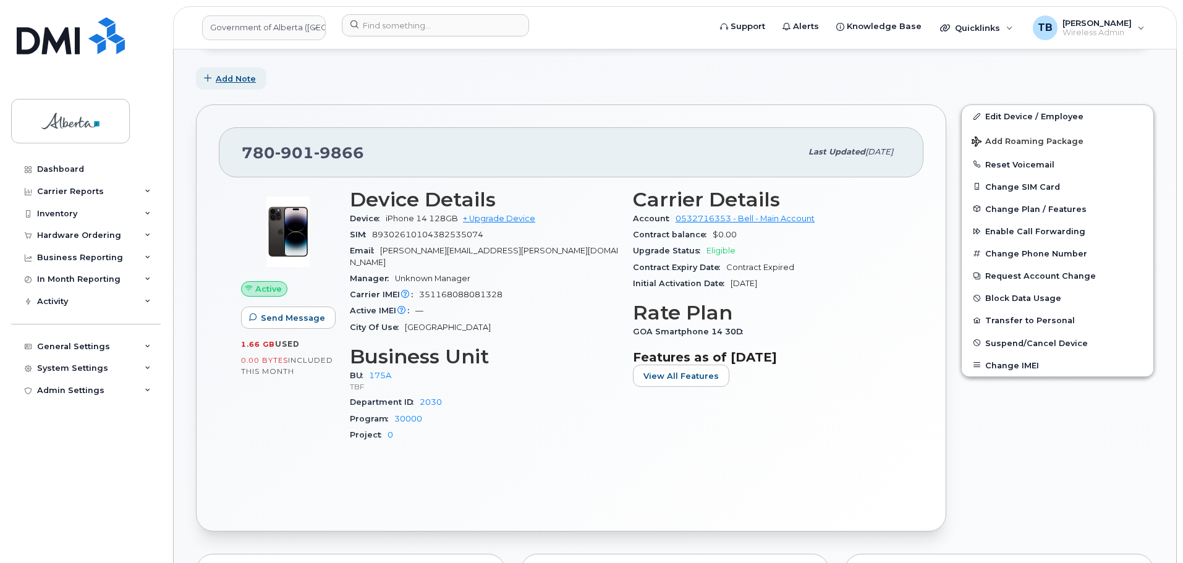
click at [224, 84] on span "Add Note" at bounding box center [236, 79] width 40 height 12
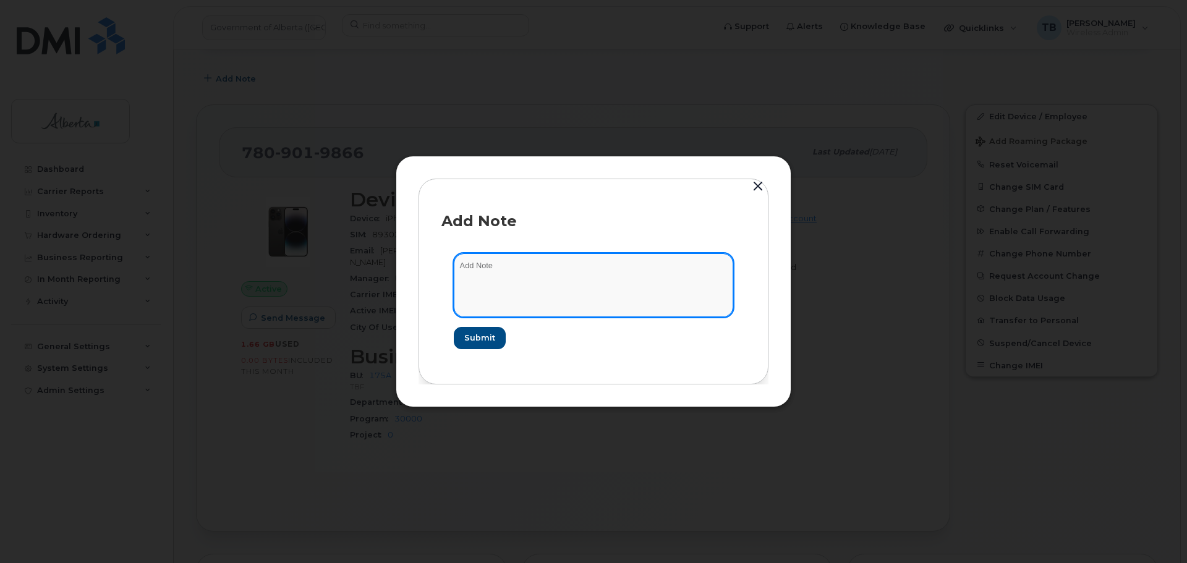
click at [515, 279] on textarea at bounding box center [593, 284] width 279 height 63
paste textarea "SCTASK0847947 Plan User Transfer"
type textarea "SCTASK0847947 Plan User Transfer"
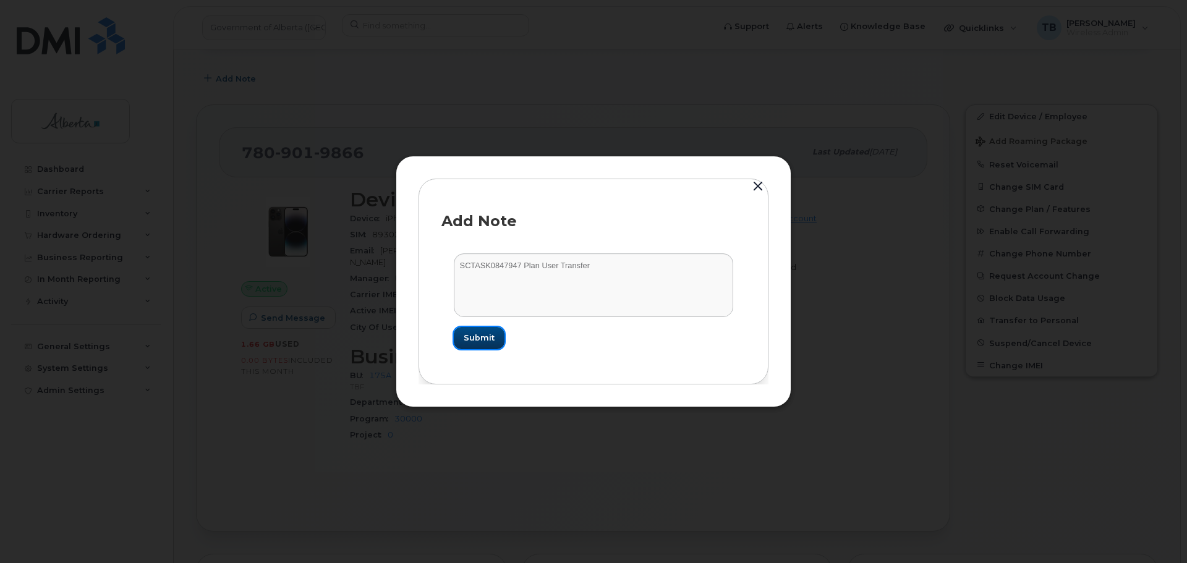
click at [499, 346] on button "Submit" at bounding box center [479, 338] width 51 height 22
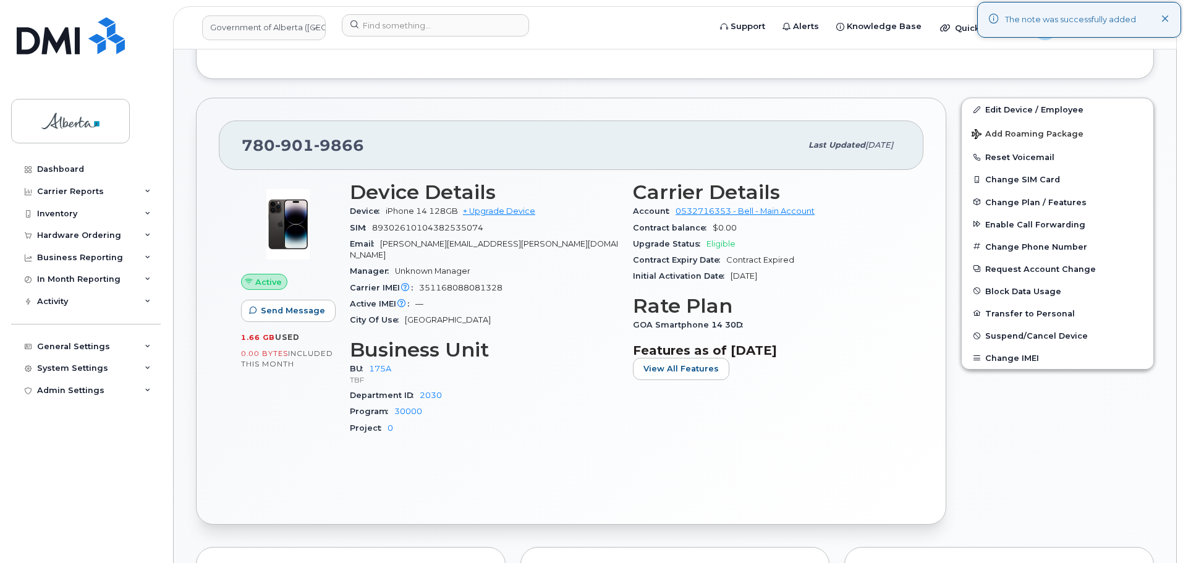
scroll to position [309, 0]
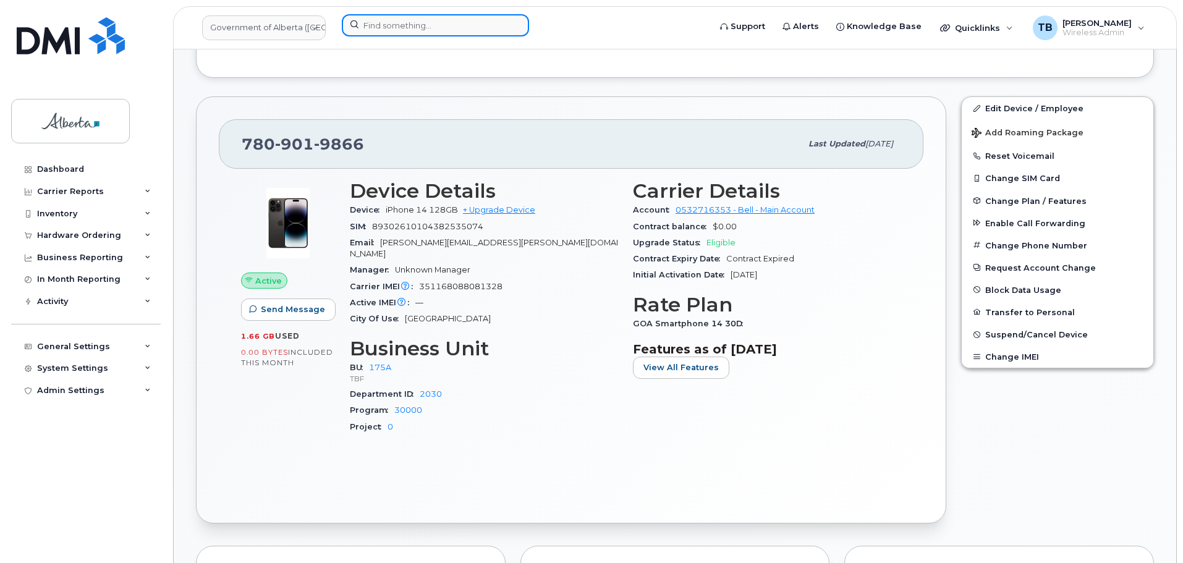
click at [387, 20] on input at bounding box center [435, 25] width 187 height 22
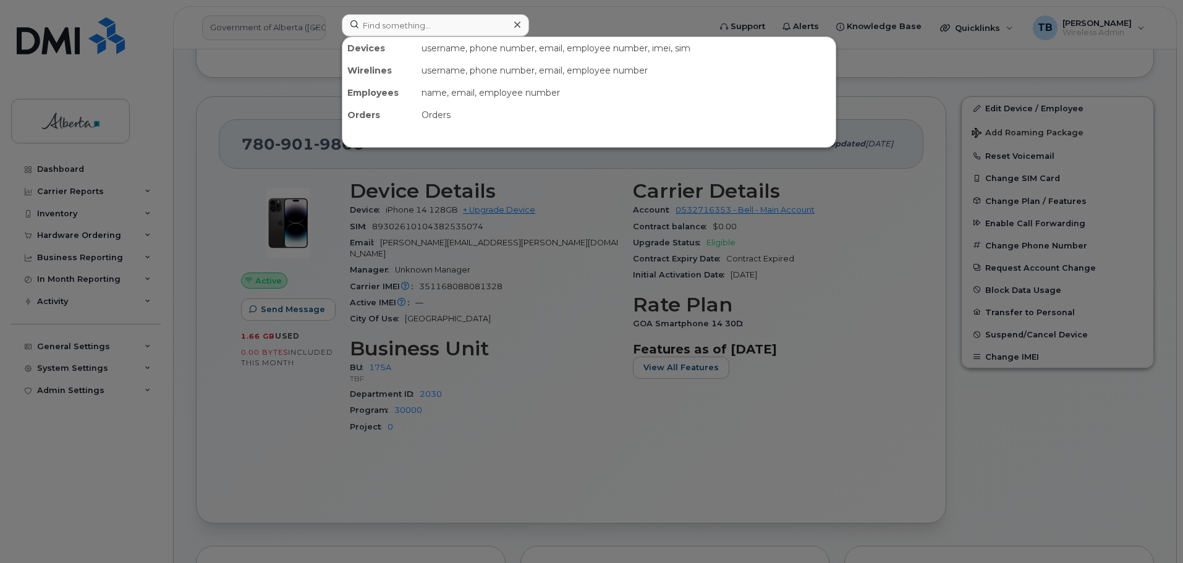
click at [551, 322] on div at bounding box center [591, 281] width 1183 height 563
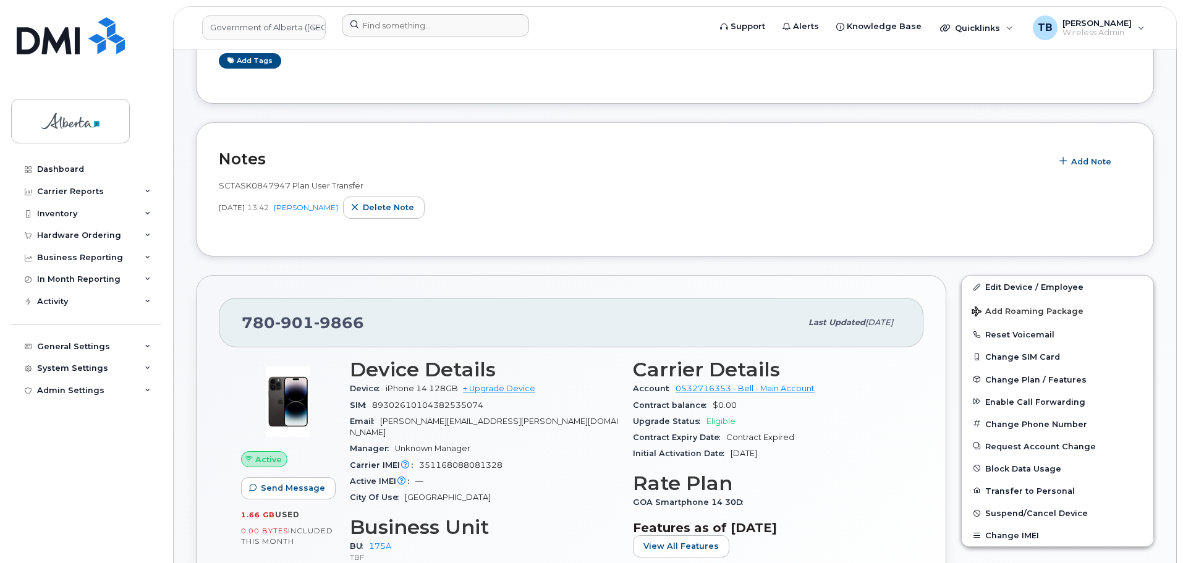
scroll to position [124, 0]
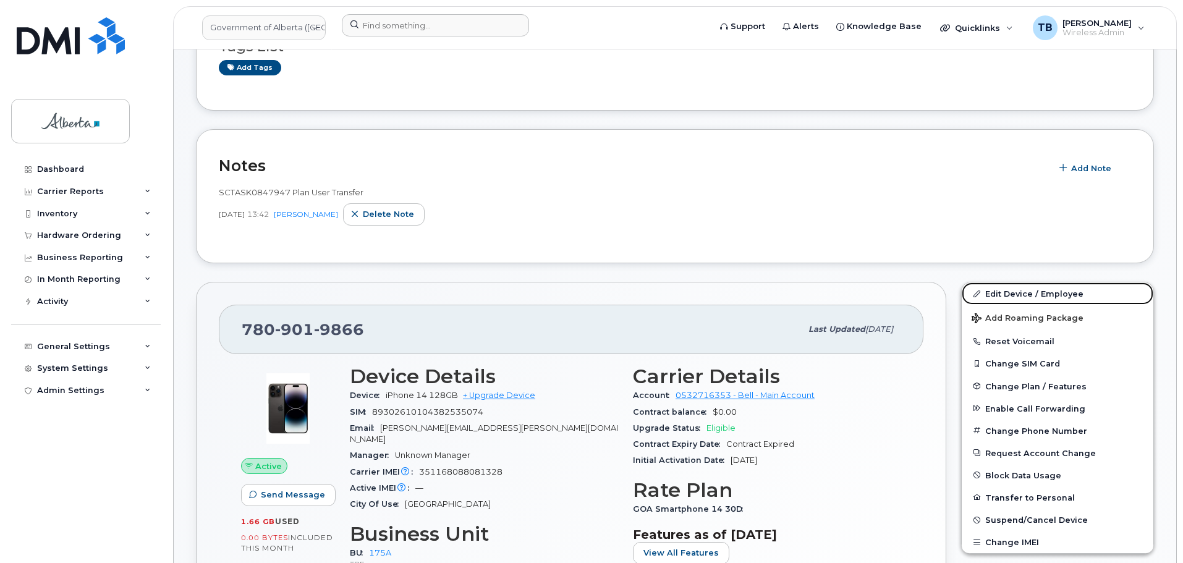
drag, startPoint x: 1053, startPoint y: 297, endPoint x: 603, endPoint y: 290, distance: 449.4
click at [1053, 297] on link "Edit Device / Employee" at bounding box center [1058, 293] width 192 height 22
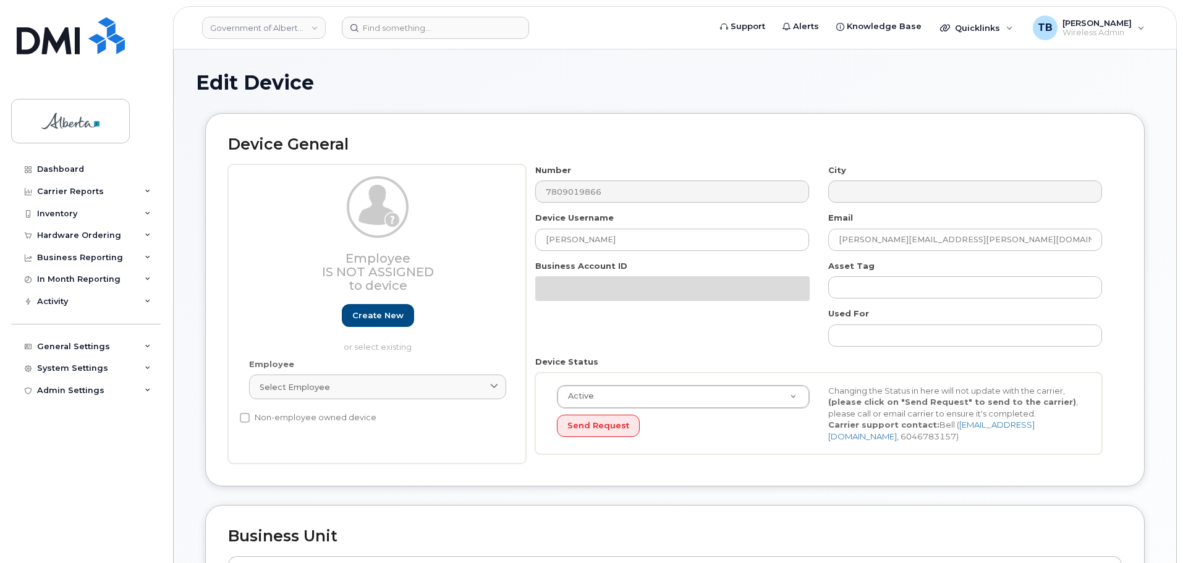
select select "4749753"
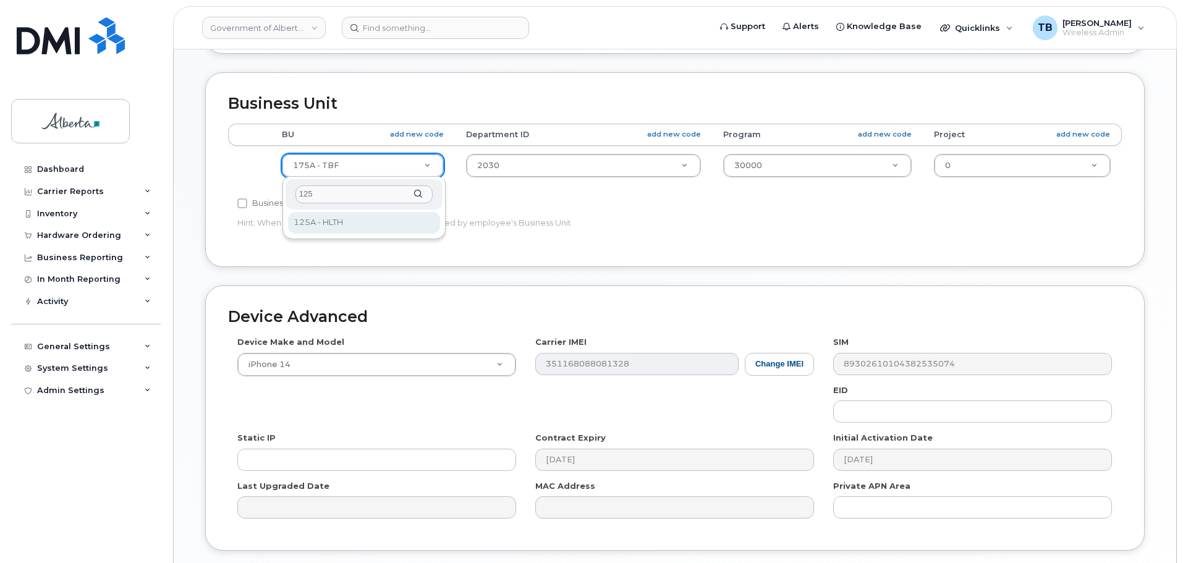
type input "125"
select select "4120335"
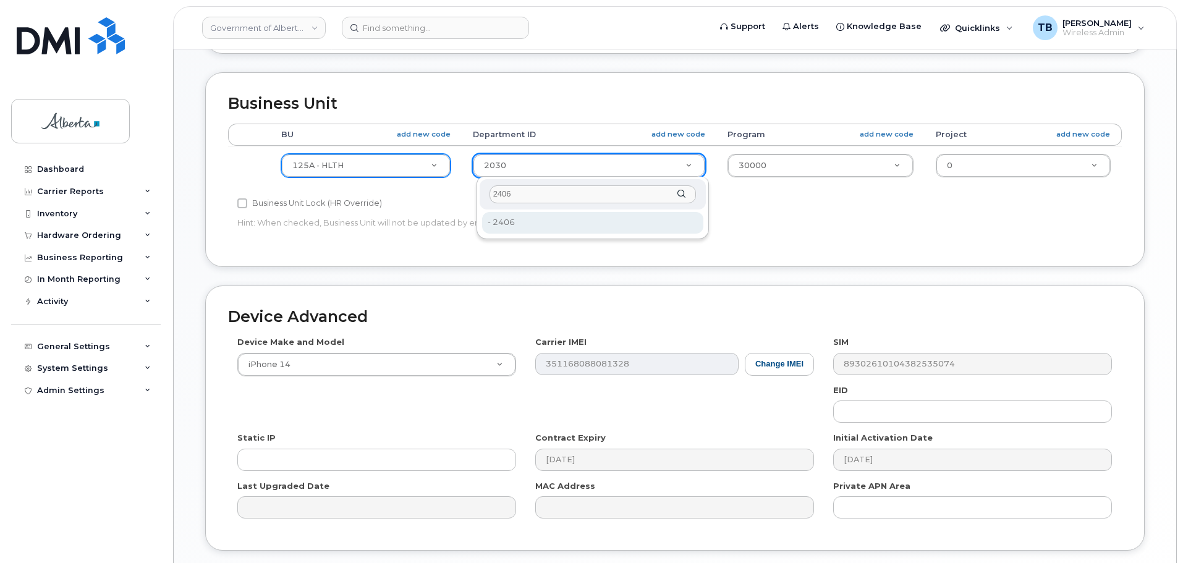
type input "2406"
type input "4120360"
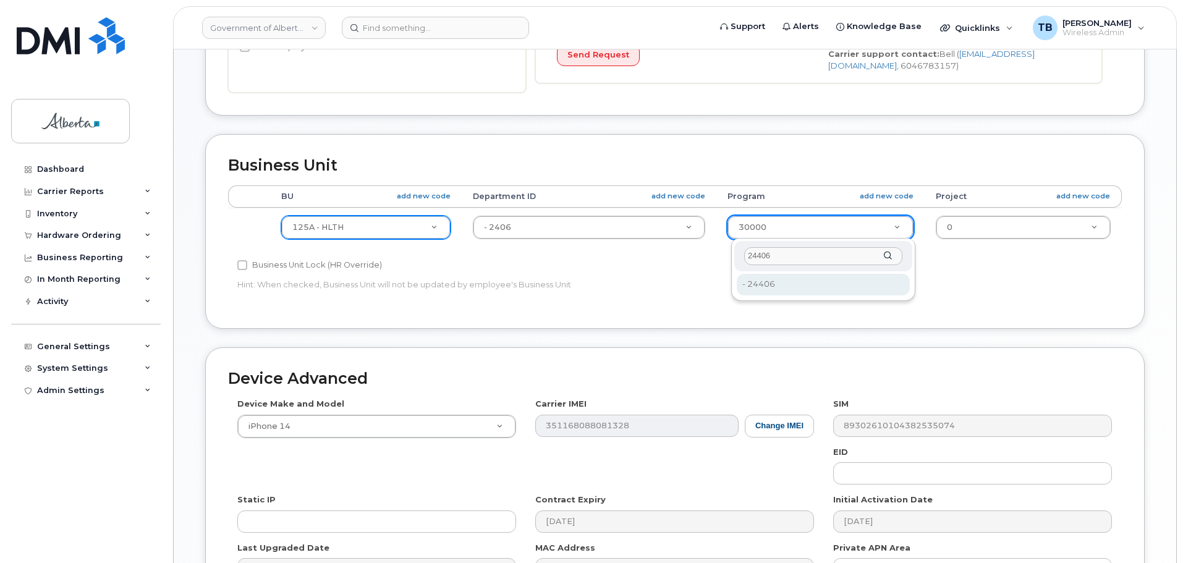
type input "24406"
type input "4120392"
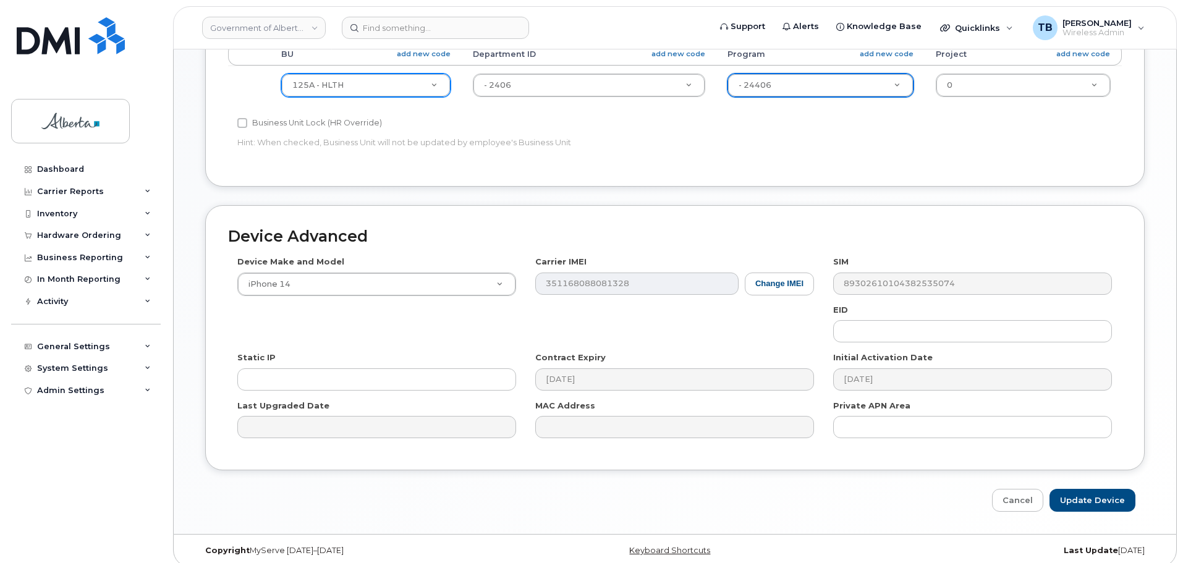
scroll to position [523, 0]
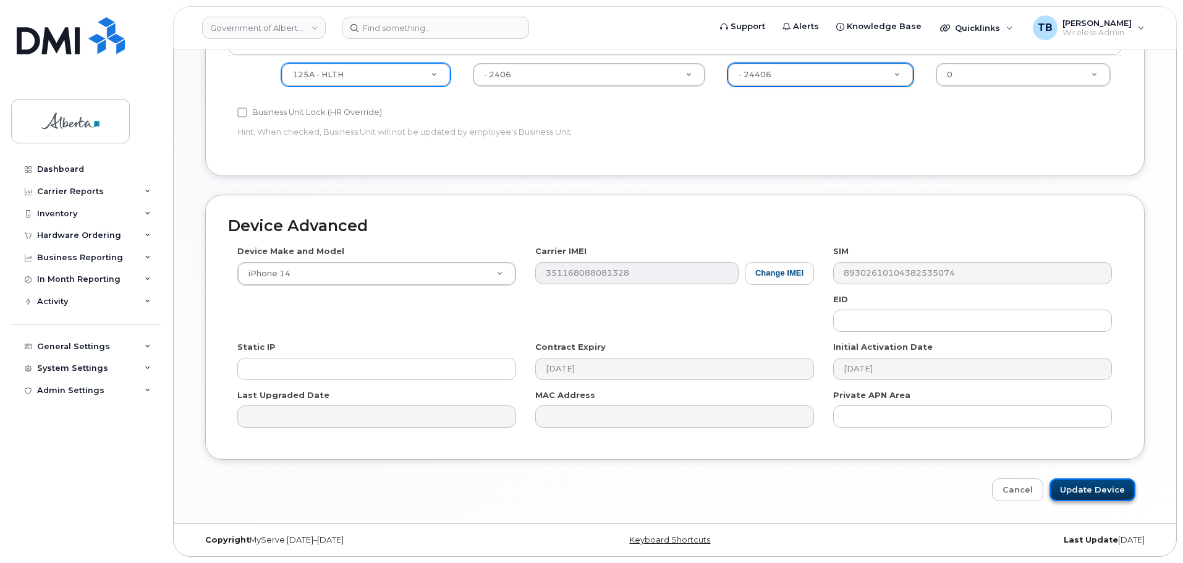
click at [1087, 492] on input "Update Device" at bounding box center [1092, 489] width 86 height 23
type input "Saving..."
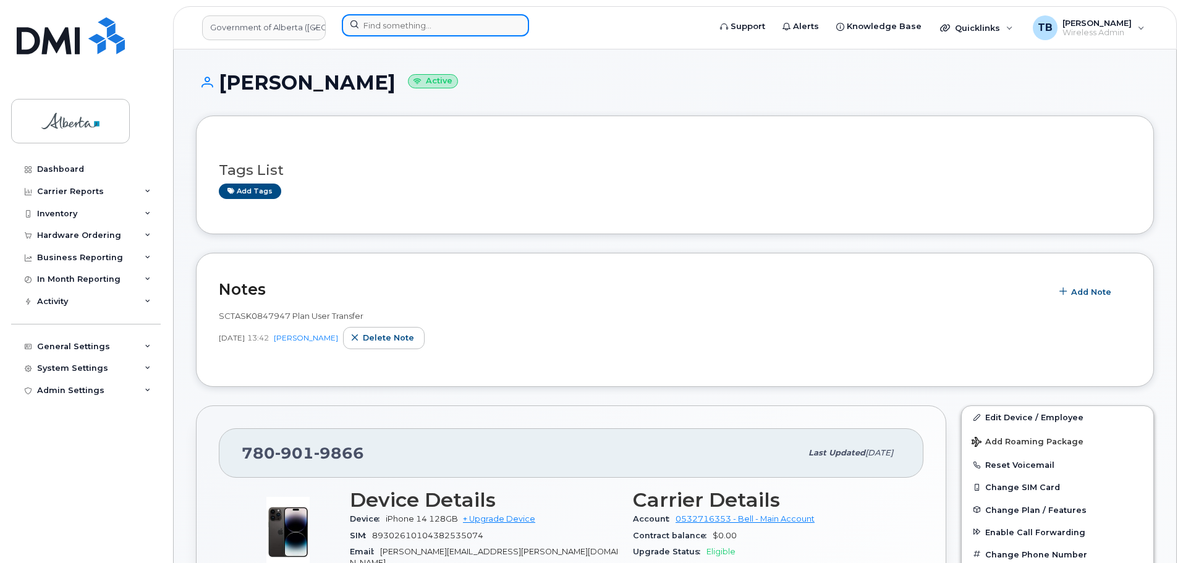
click at [358, 19] on input at bounding box center [435, 25] width 187 height 22
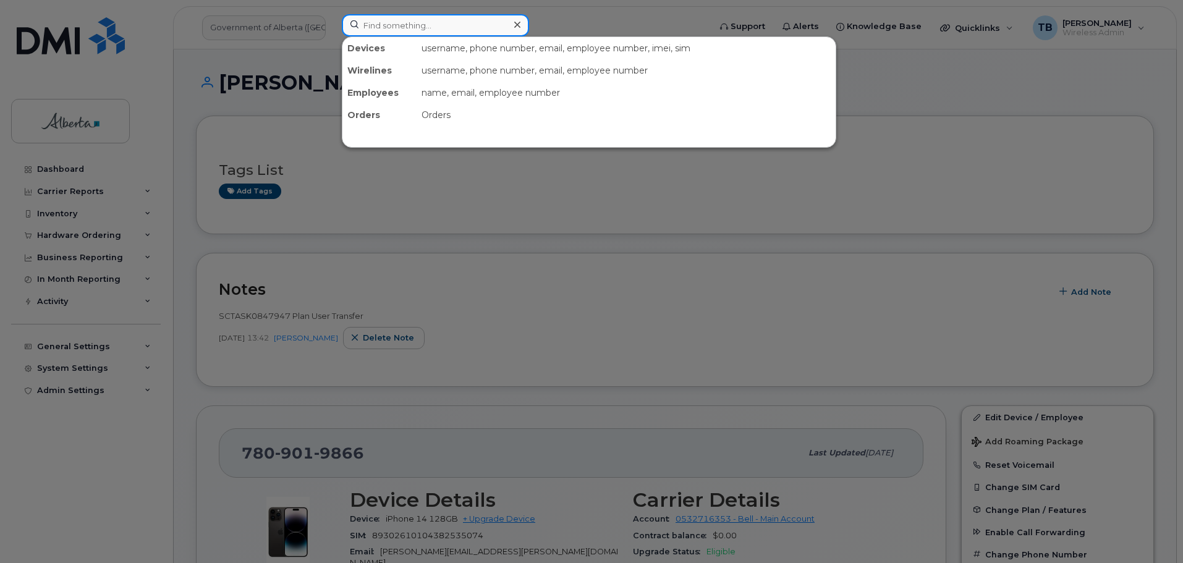
paste input "7802333634"
type input "7802333634"
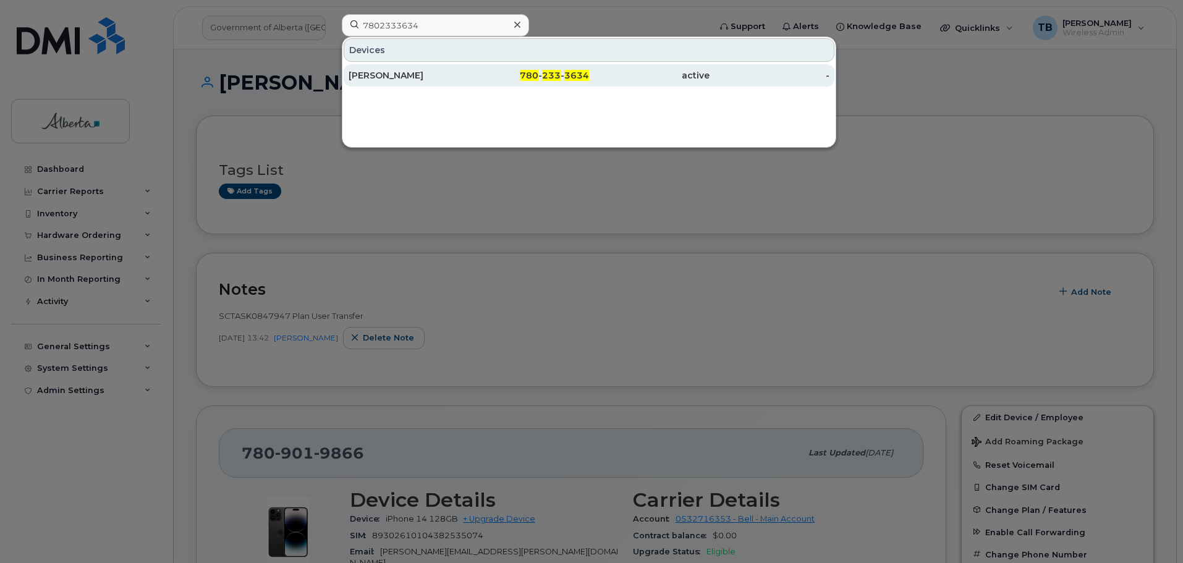
click at [396, 71] on div "[PERSON_NAME]" at bounding box center [409, 75] width 121 height 12
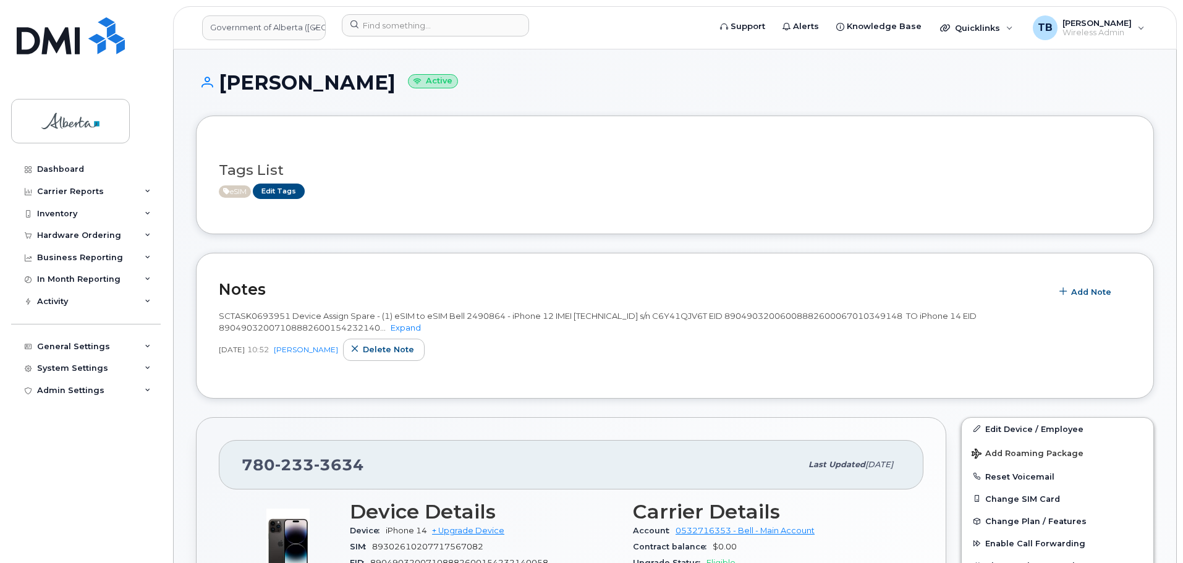
drag, startPoint x: 843, startPoint y: 186, endPoint x: 525, endPoint y: 213, distance: 319.5
click at [842, 185] on div "eSIM Edit Tags" at bounding box center [670, 191] width 902 height 15
click at [1089, 295] on span "Add Note" at bounding box center [1091, 292] width 40 height 12
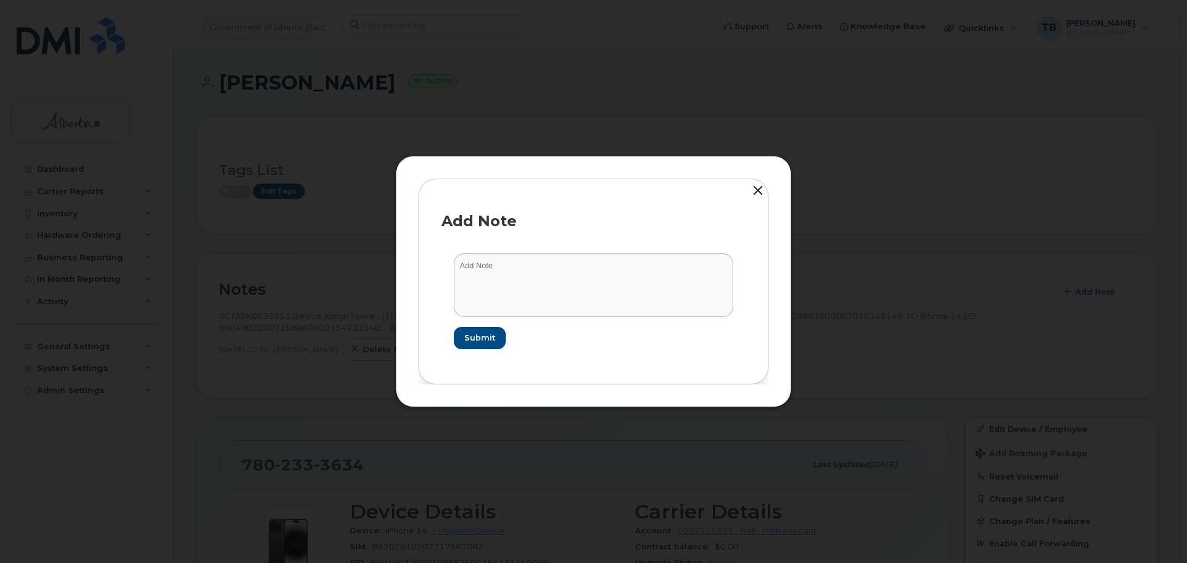
click at [464, 262] on div at bounding box center [593, 284] width 279 height 63
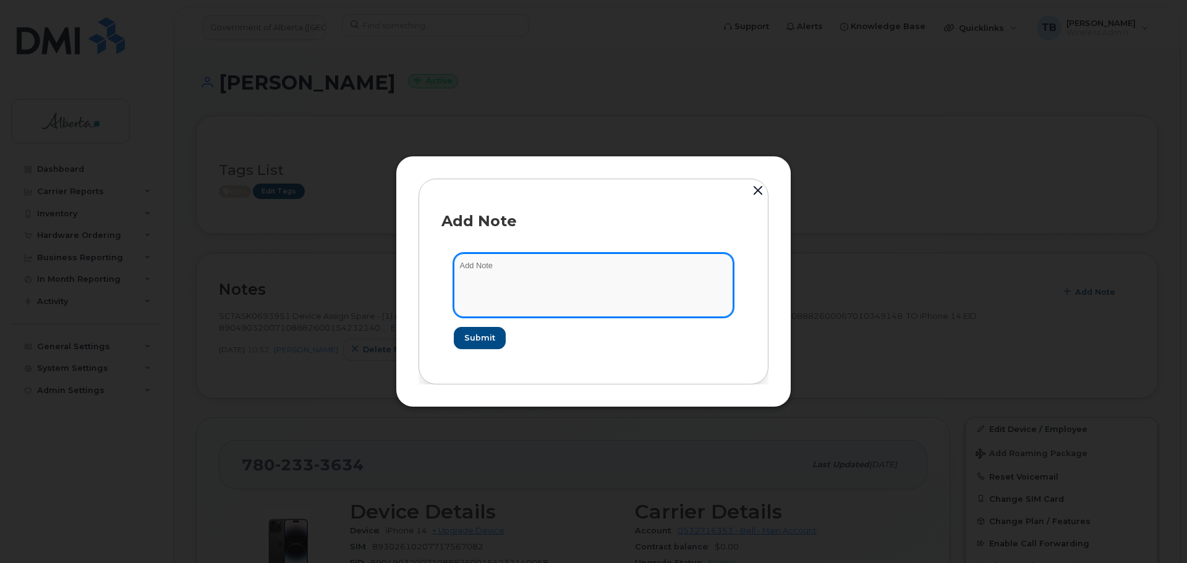
click at [500, 307] on textarea at bounding box center [593, 284] width 279 height 63
paste textarea "SCTASK0848300 Plan Transfer Personal - 7802333634 [DATE]"
type textarea "SCTASK0848300 Plan Transfer Personal - 7802333634 [DATE]"
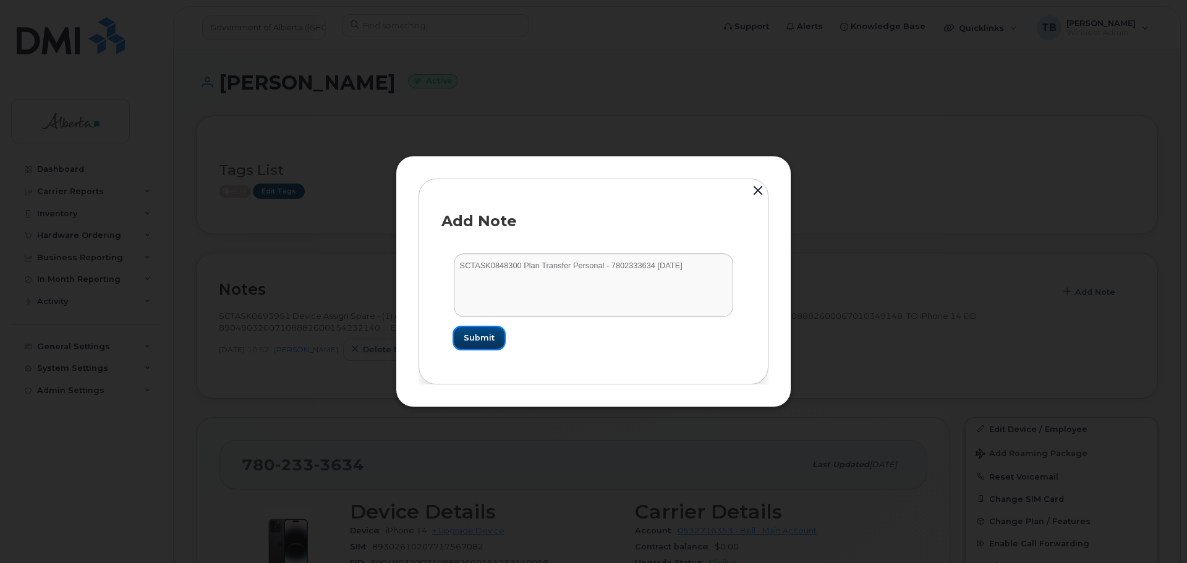
click at [472, 340] on span "Submit" at bounding box center [479, 338] width 31 height 12
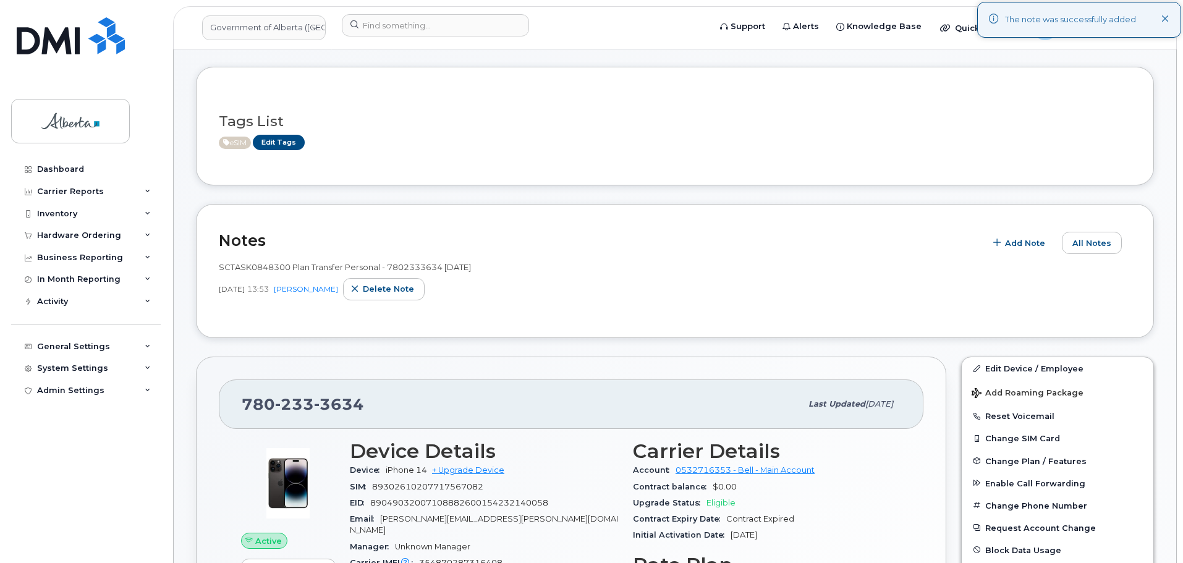
scroll to position [185, 0]
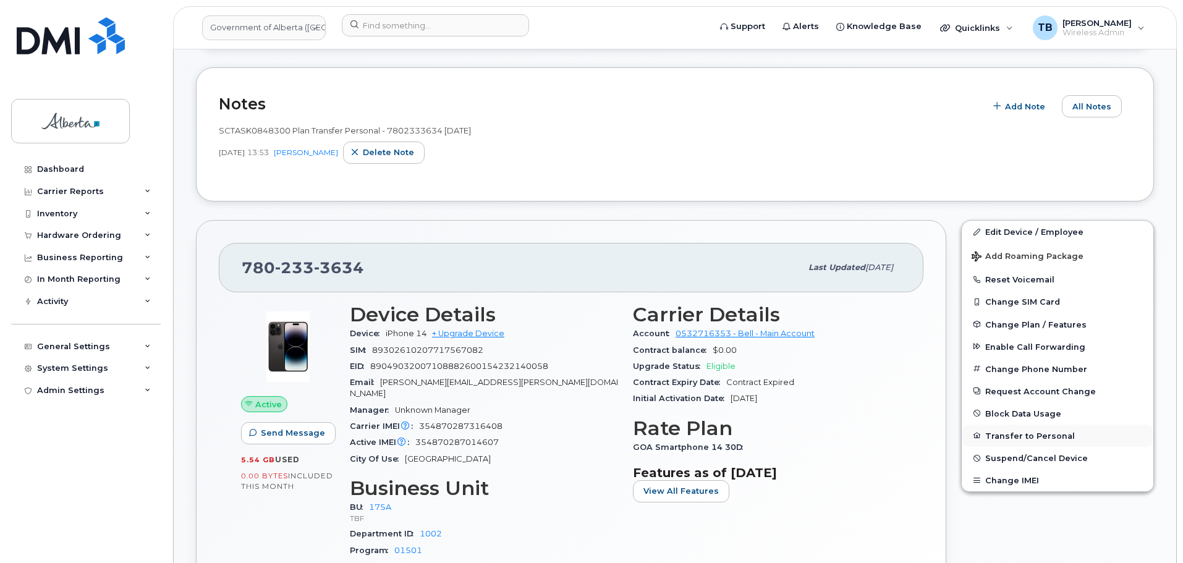
click at [1045, 441] on button "Transfer to Personal" at bounding box center [1058, 436] width 192 height 22
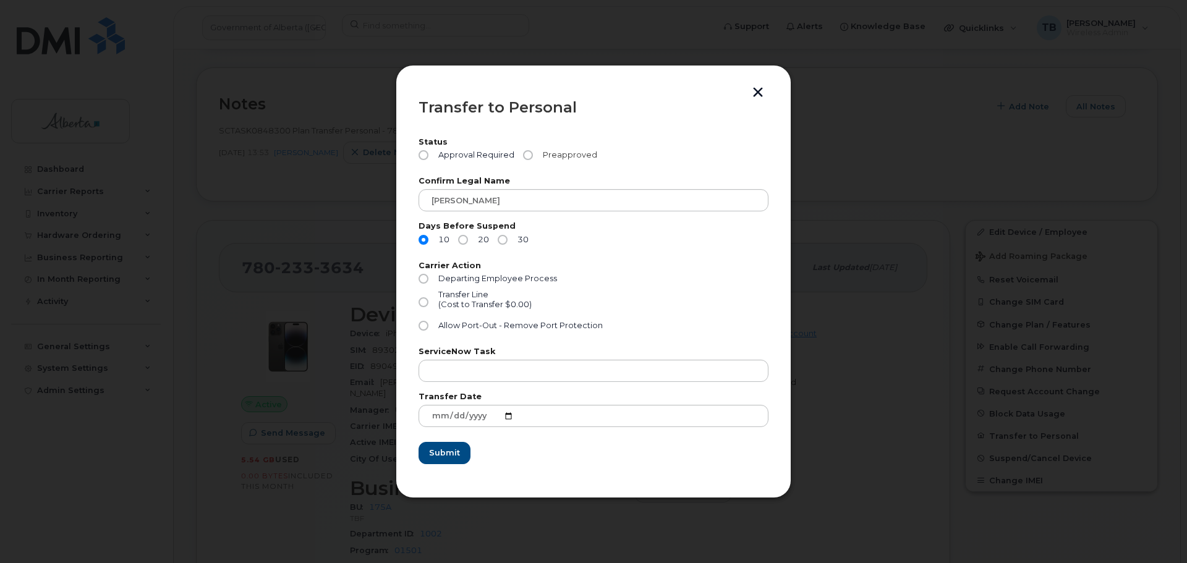
click at [527, 154] on input "Preapproved" at bounding box center [528, 155] width 10 height 10
radio input "true"
click at [426, 303] on input "Transfer Line (Cost to Transfer $0.00)" at bounding box center [423, 302] width 10 height 10
radio input "true"
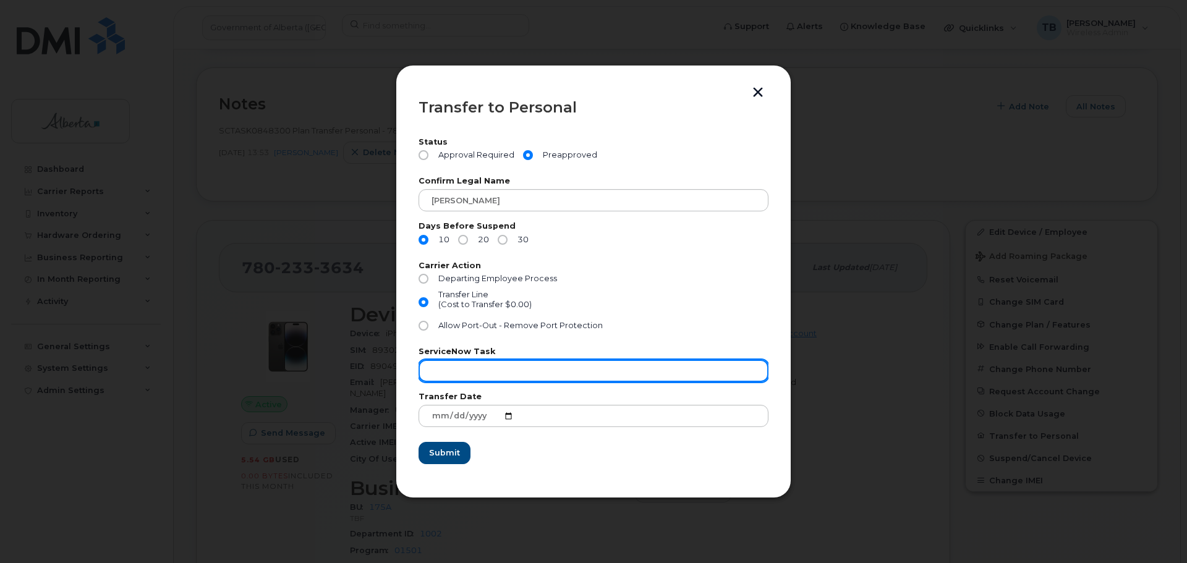
click at [469, 372] on input "text" at bounding box center [593, 371] width 350 height 22
paste input "SCTASK0848300"
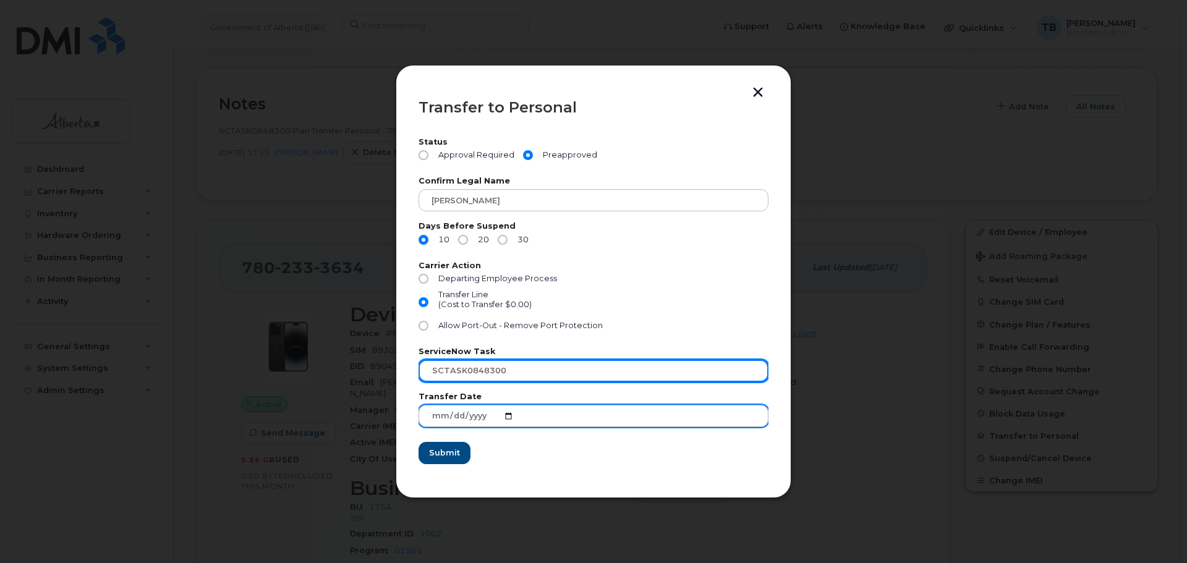
type input "SCTASK0848300"
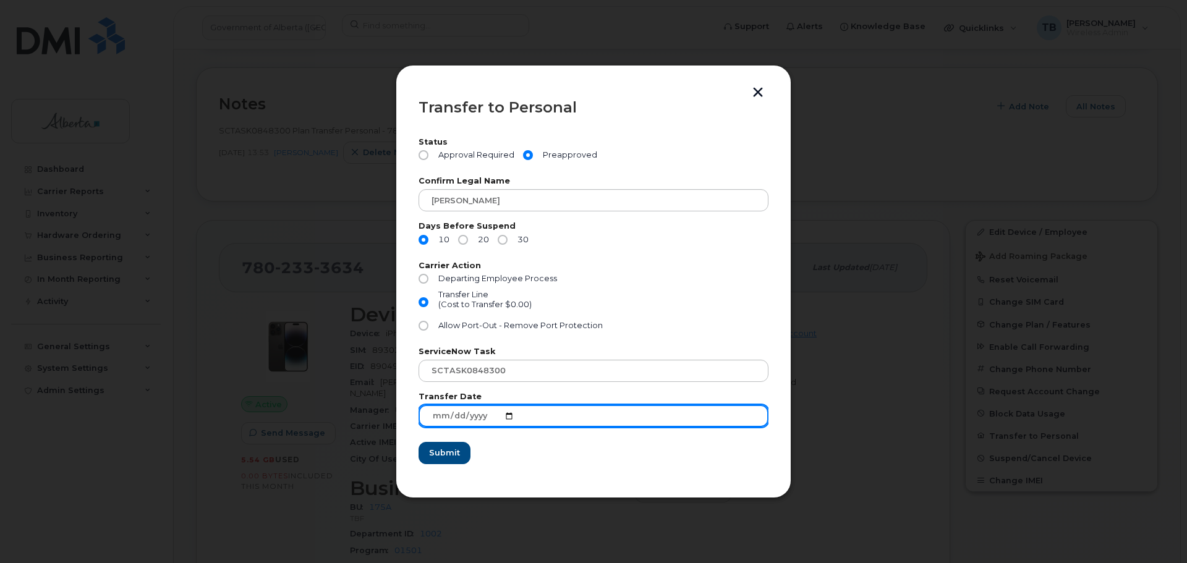
click at [497, 422] on input "2025-09-10" at bounding box center [593, 416] width 350 height 22
click at [517, 420] on input "2025-09-10" at bounding box center [593, 416] width 350 height 22
click at [513, 417] on input "2025-09-10" at bounding box center [593, 416] width 350 height 22
click at [511, 417] on input "2025-09-10" at bounding box center [593, 416] width 350 height 22
type input "2025-09-11"
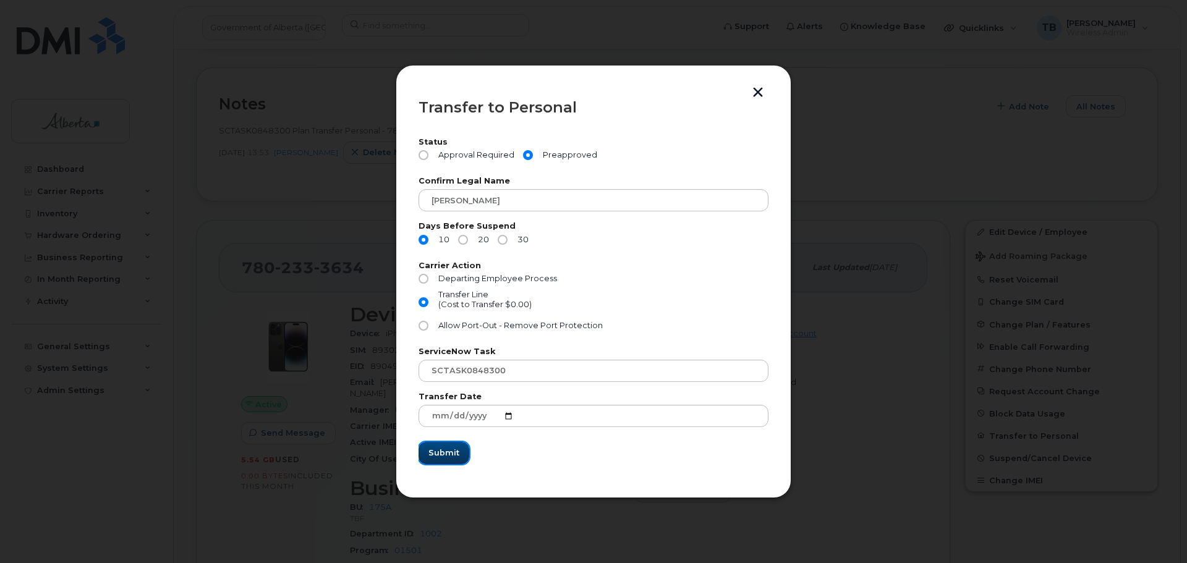
click at [441, 455] on span "Submit" at bounding box center [443, 453] width 31 height 12
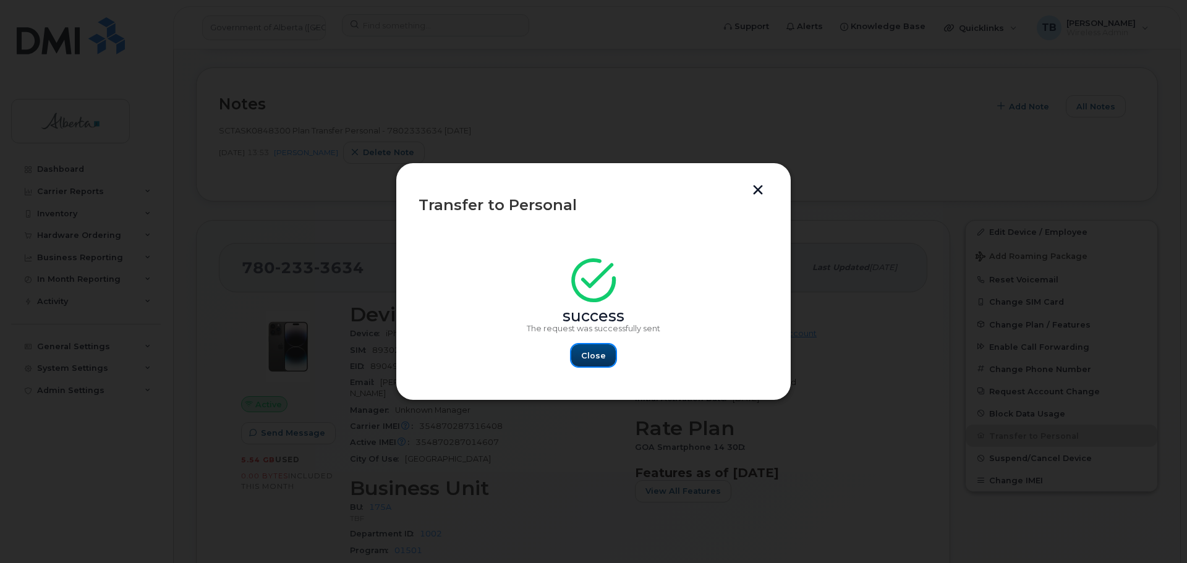
click at [598, 357] on span "Close" at bounding box center [593, 356] width 25 height 12
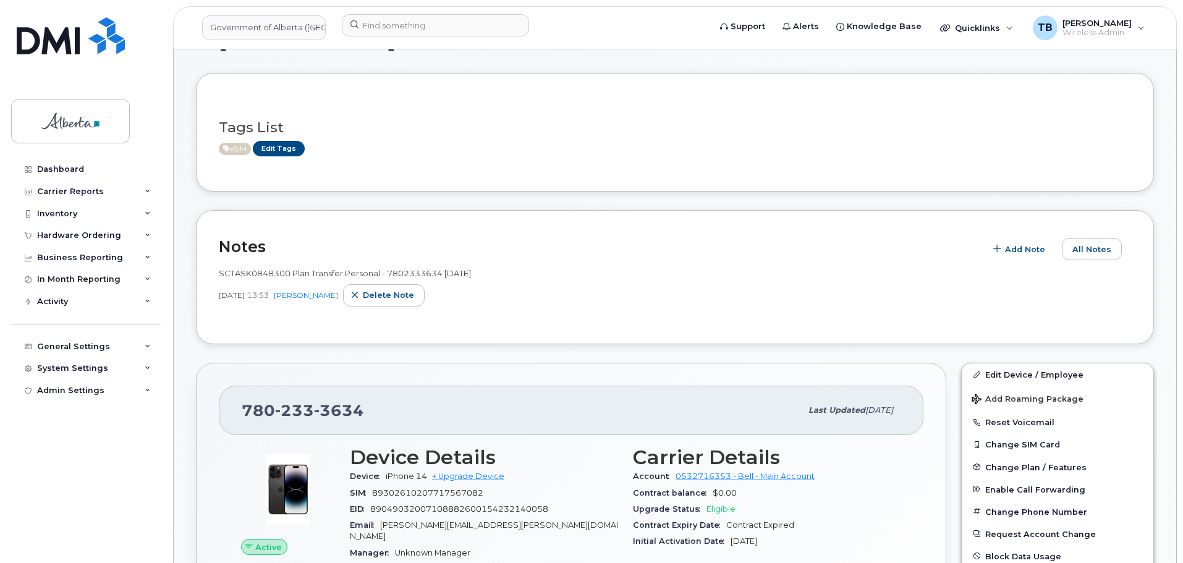
scroll to position [0, 0]
